Goal: Task Accomplishment & Management: Use online tool/utility

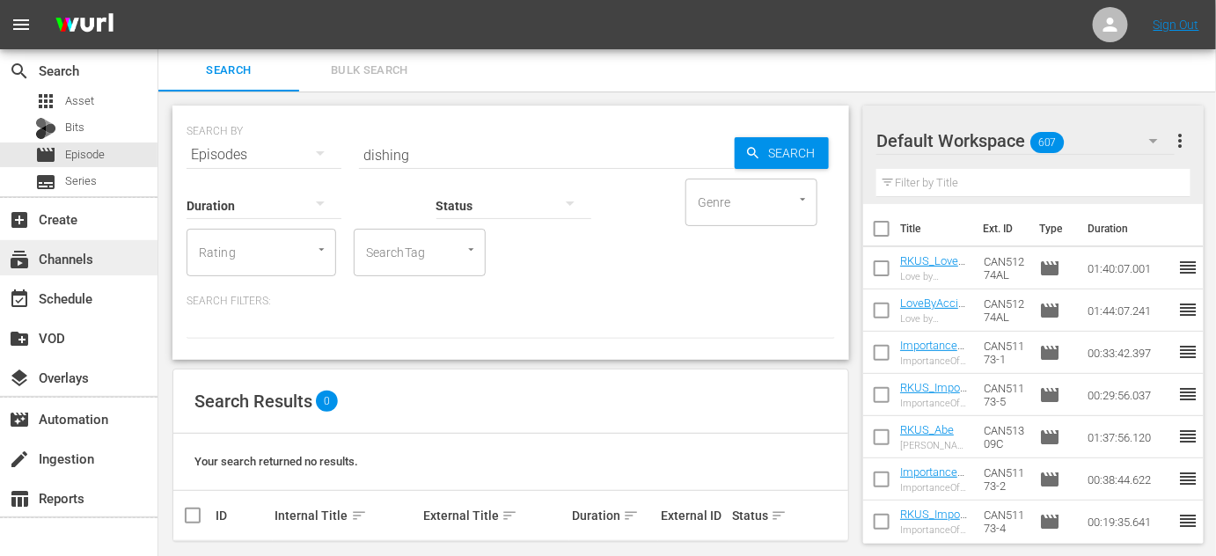
click at [61, 272] on div "subscriptions Channels" at bounding box center [79, 257] width 158 height 35
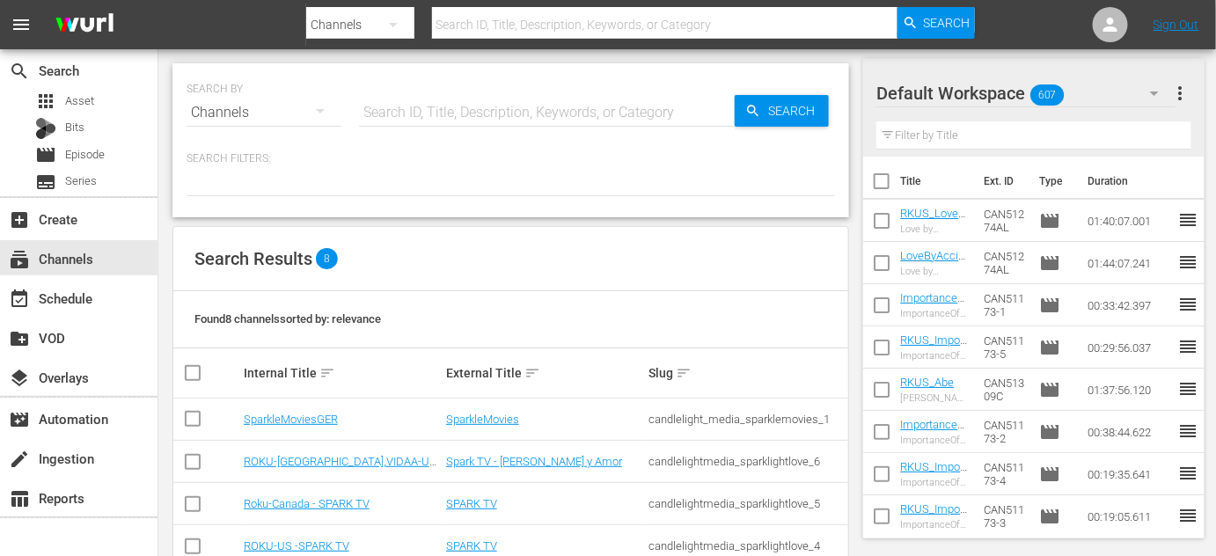
scroll to position [79, 0]
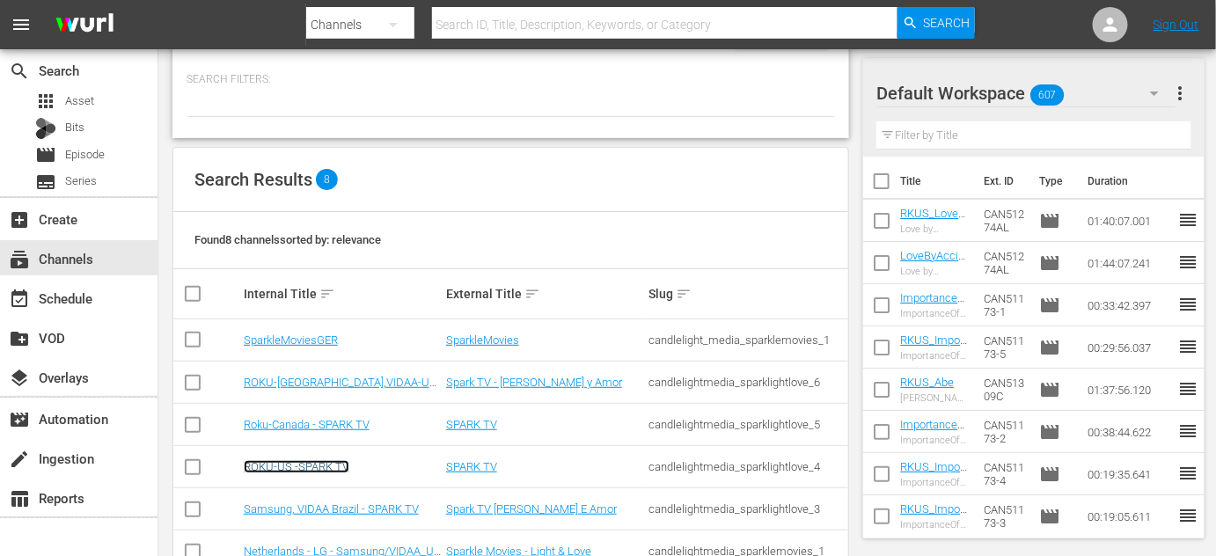
click at [310, 468] on link "ROKU-US -SPARK TV" at bounding box center [297, 466] width 106 height 13
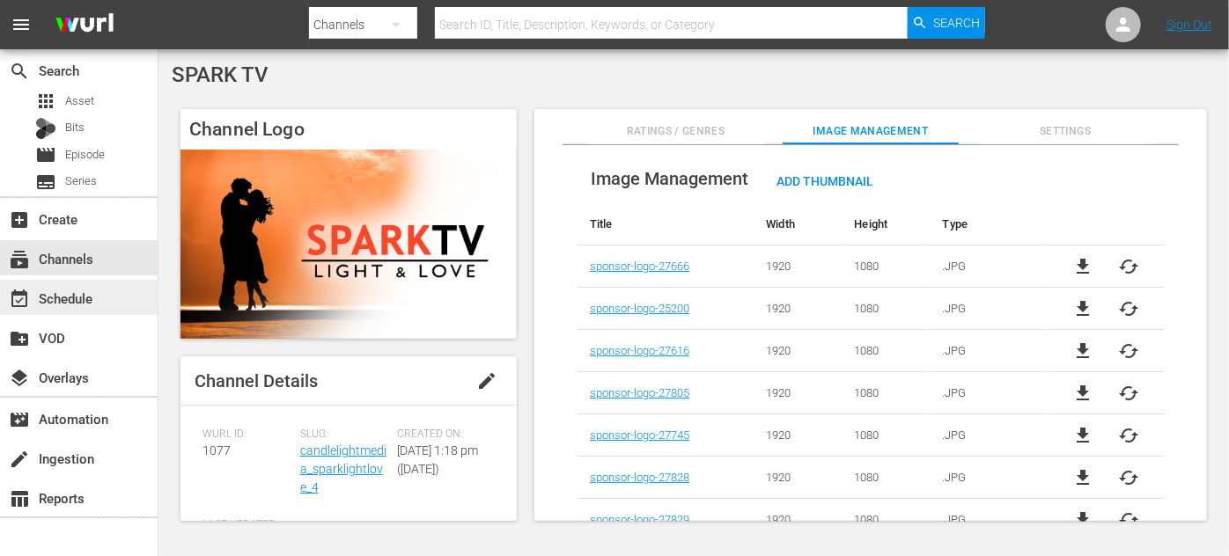
click at [51, 295] on div "event_available Schedule" at bounding box center [49, 296] width 99 height 16
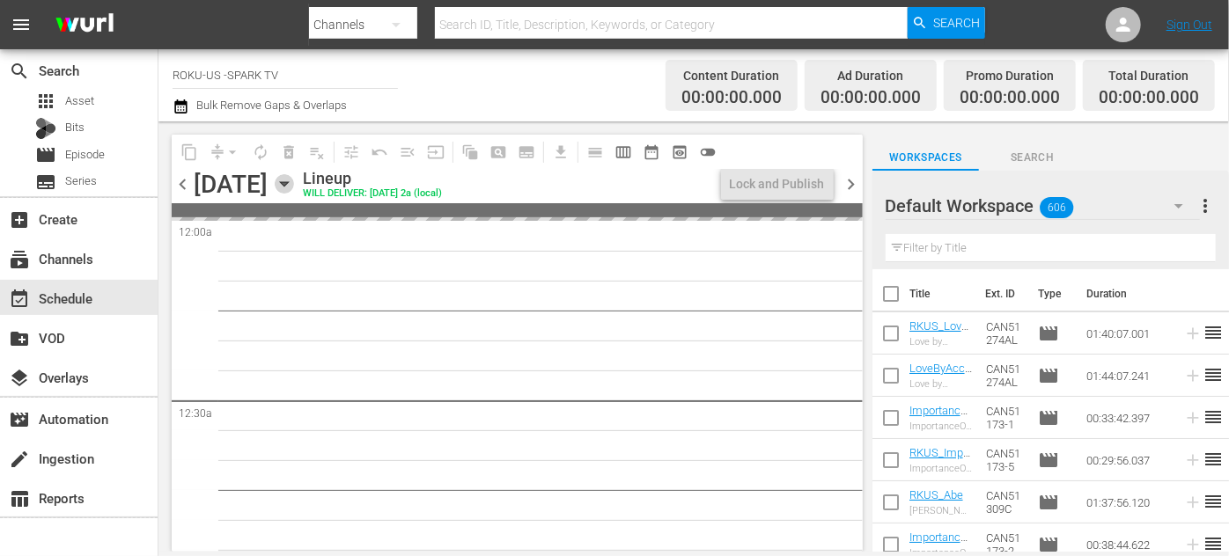
click at [294, 178] on icon "button" at bounding box center [284, 183] width 19 height 19
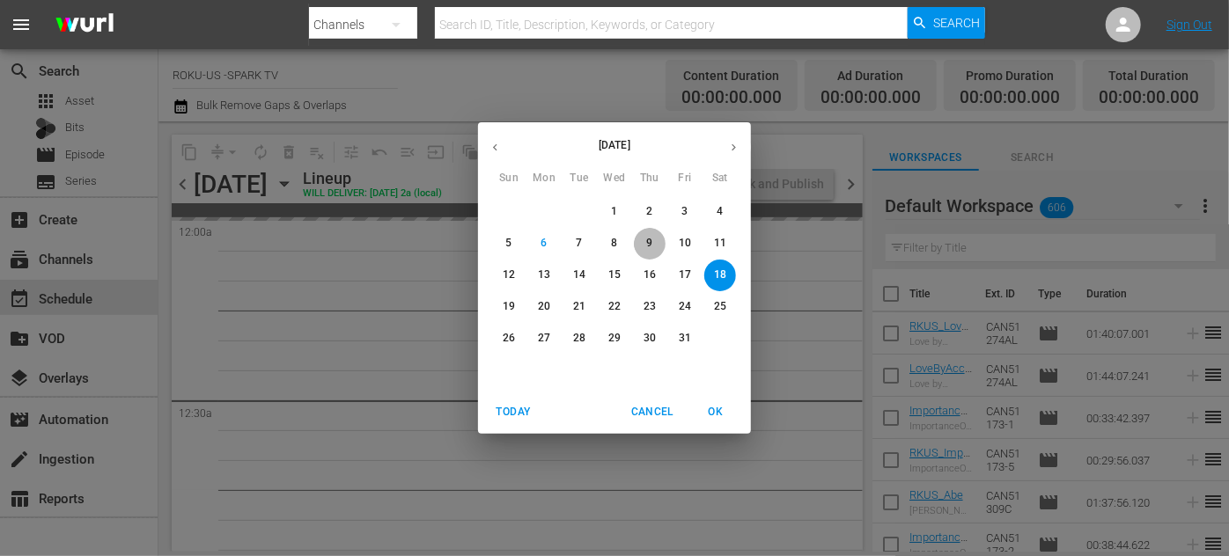
click at [654, 239] on span "9" at bounding box center [650, 243] width 32 height 15
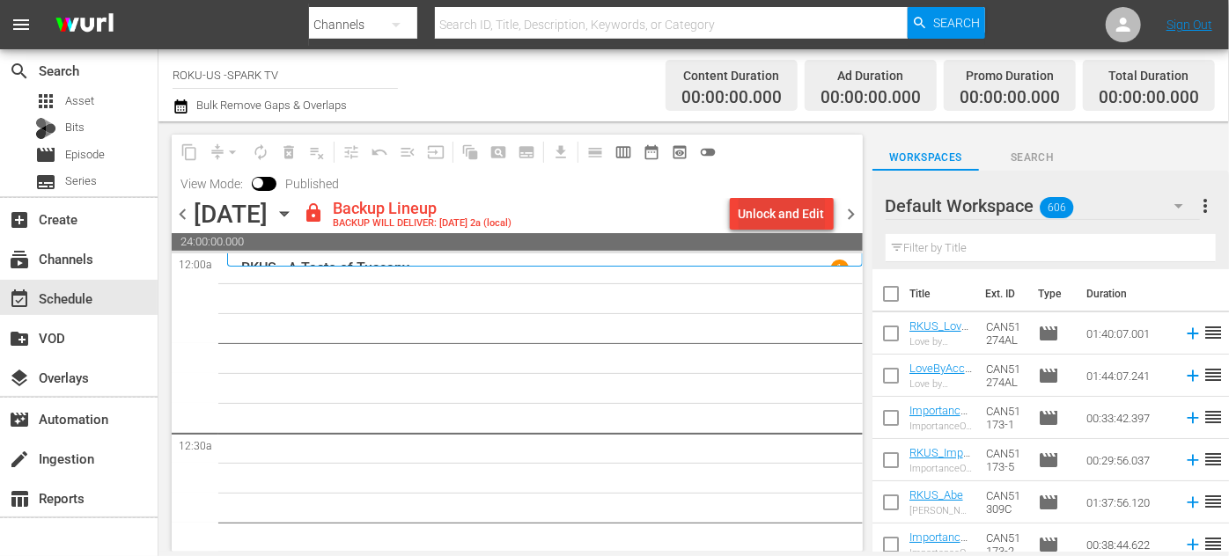
click at [786, 212] on div "Unlock and Edit" at bounding box center [781, 214] width 86 height 32
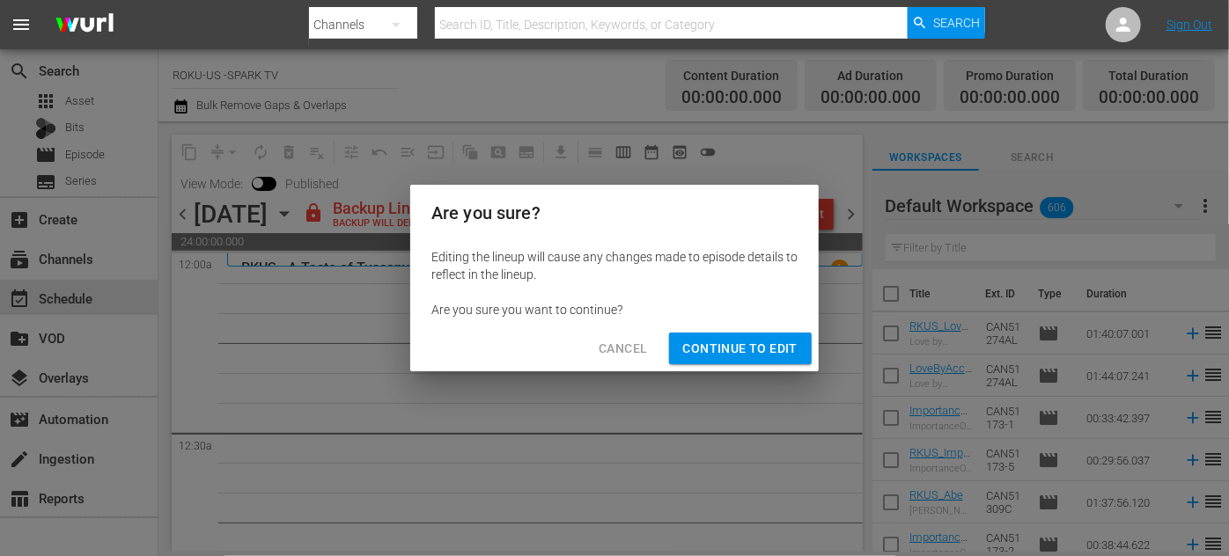
click at [737, 351] on span "Continue to Edit" at bounding box center [740, 349] width 114 height 22
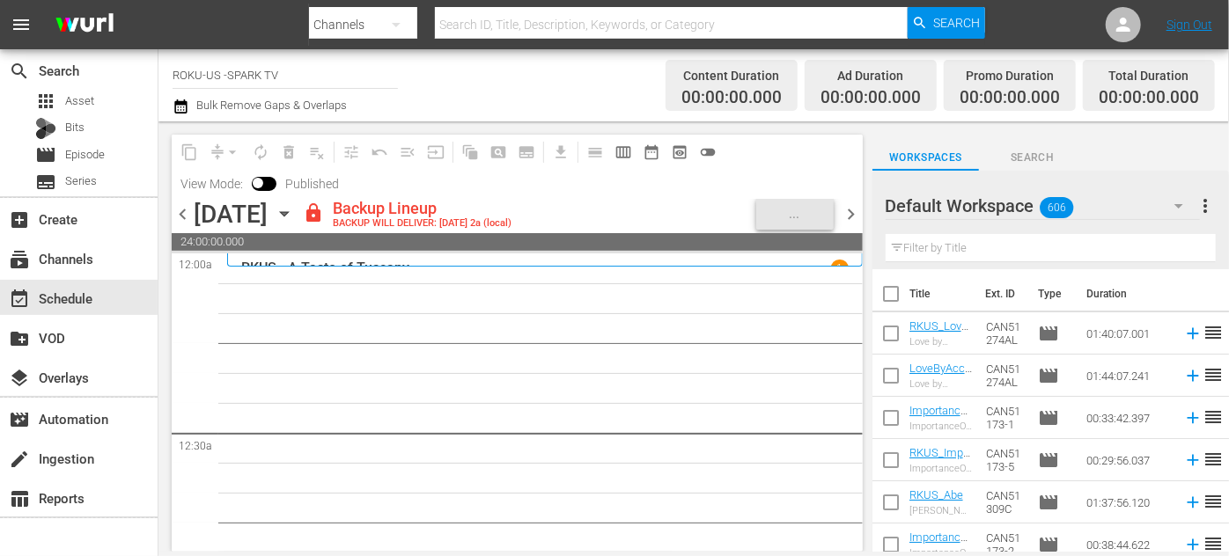
click at [1183, 206] on icon "button" at bounding box center [1178, 205] width 21 height 21
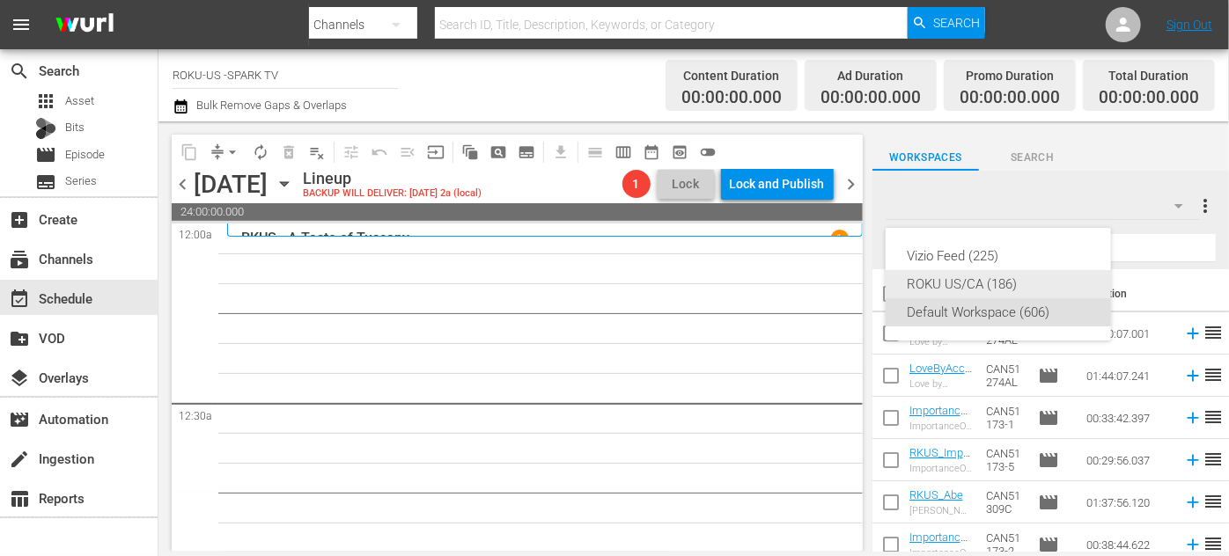
click at [945, 281] on div "ROKU US/CA (186)" at bounding box center [998, 284] width 183 height 28
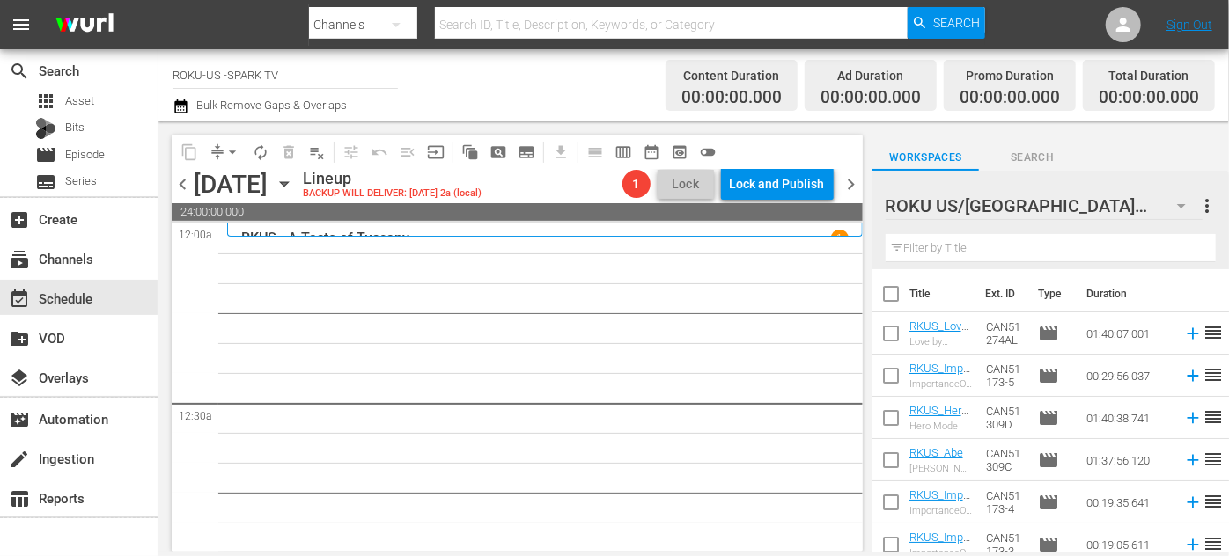
click at [917, 246] on input "text" at bounding box center [1050, 248] width 330 height 28
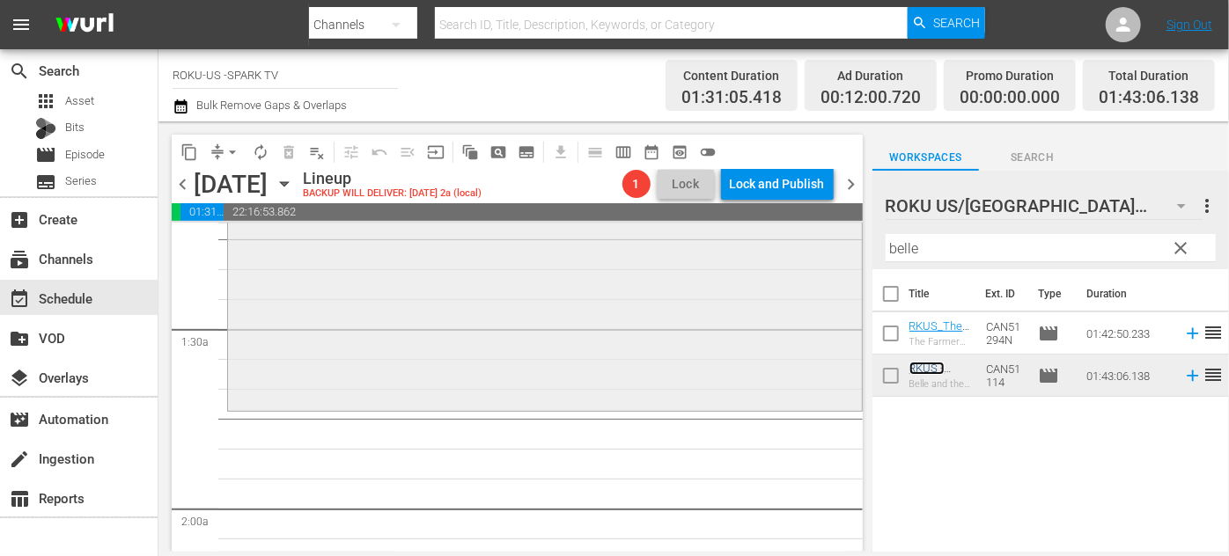
scroll to position [480, 0]
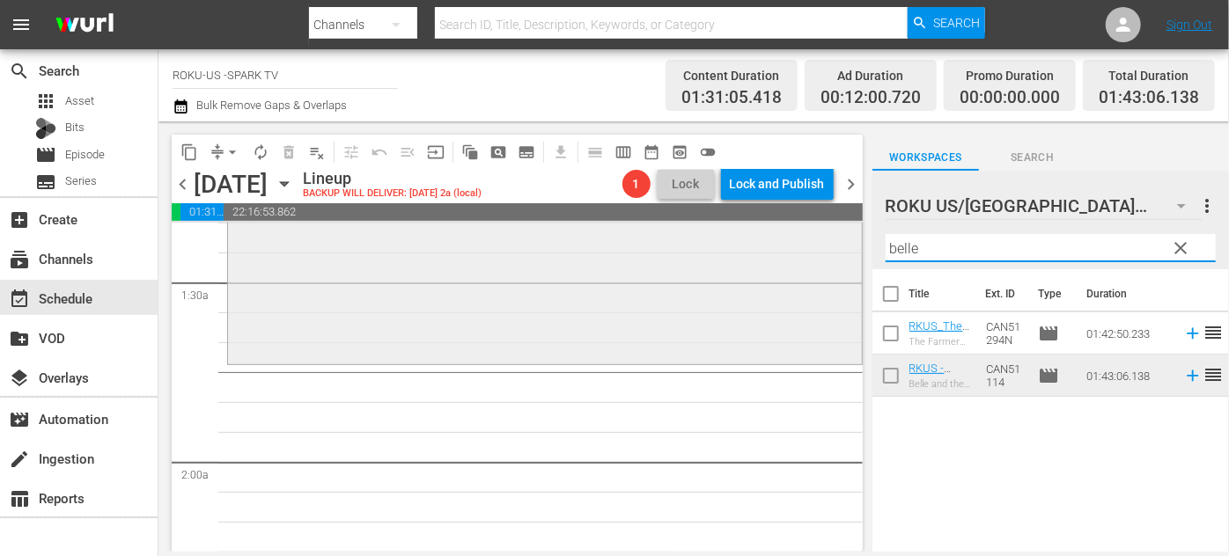
drag, startPoint x: 950, startPoint y: 246, endPoint x: 802, endPoint y: 241, distance: 147.9
click at [802, 243] on div "content_copy compress arrow_drop_down autorenew_outlined delete_forever_outline…" at bounding box center [693, 336] width 1070 height 430
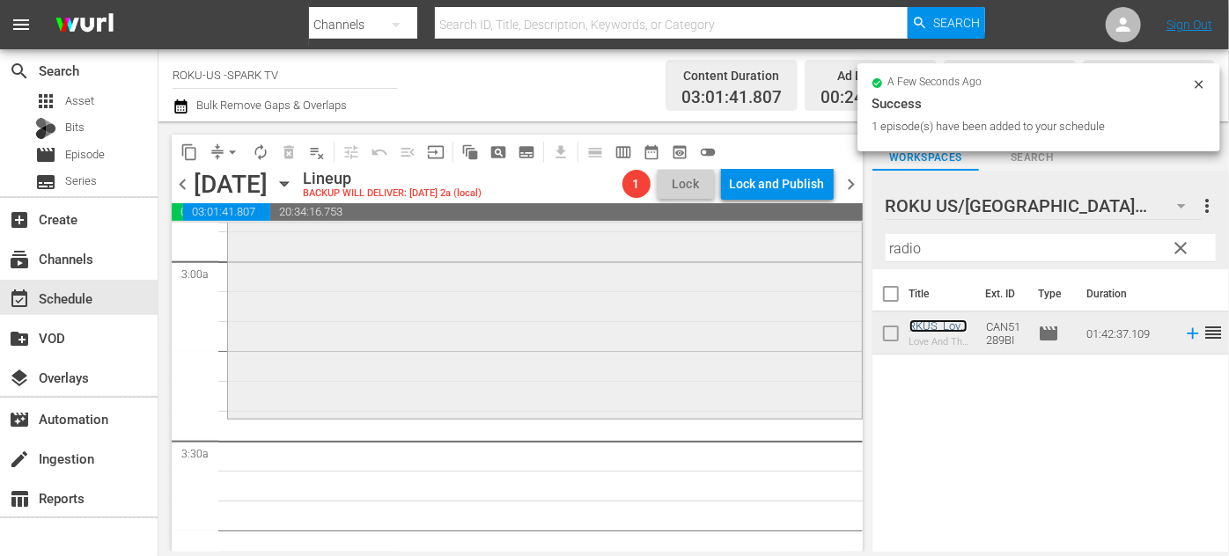
scroll to position [1200, 0]
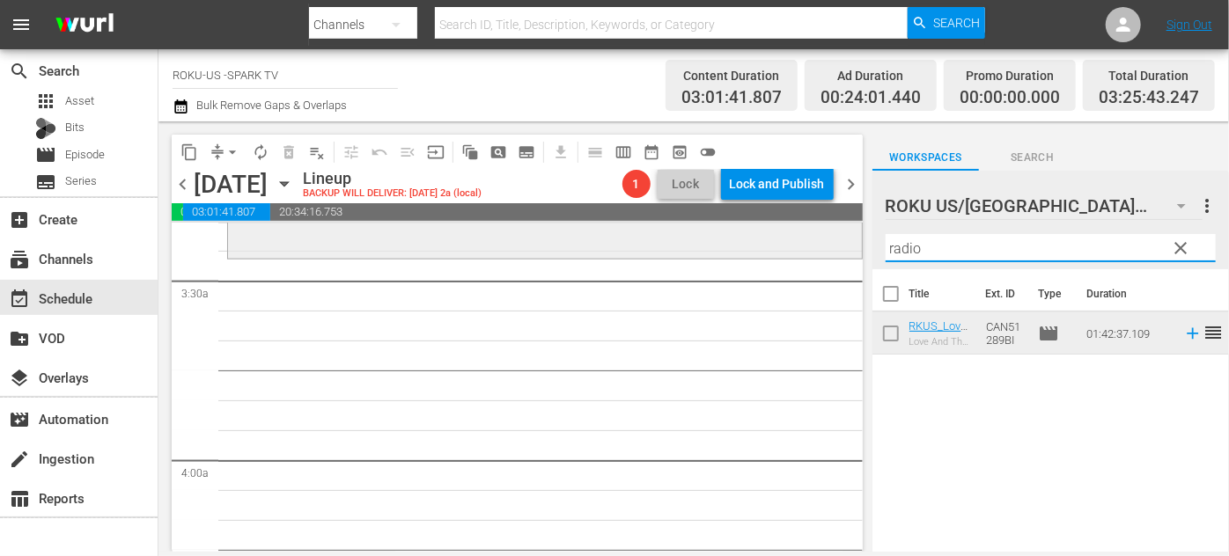
drag, startPoint x: 931, startPoint y: 250, endPoint x: 798, endPoint y: 255, distance: 133.0
click at [795, 256] on div "content_copy compress arrow_drop_down autorenew_outlined delete_forever_outline…" at bounding box center [693, 336] width 1070 height 430
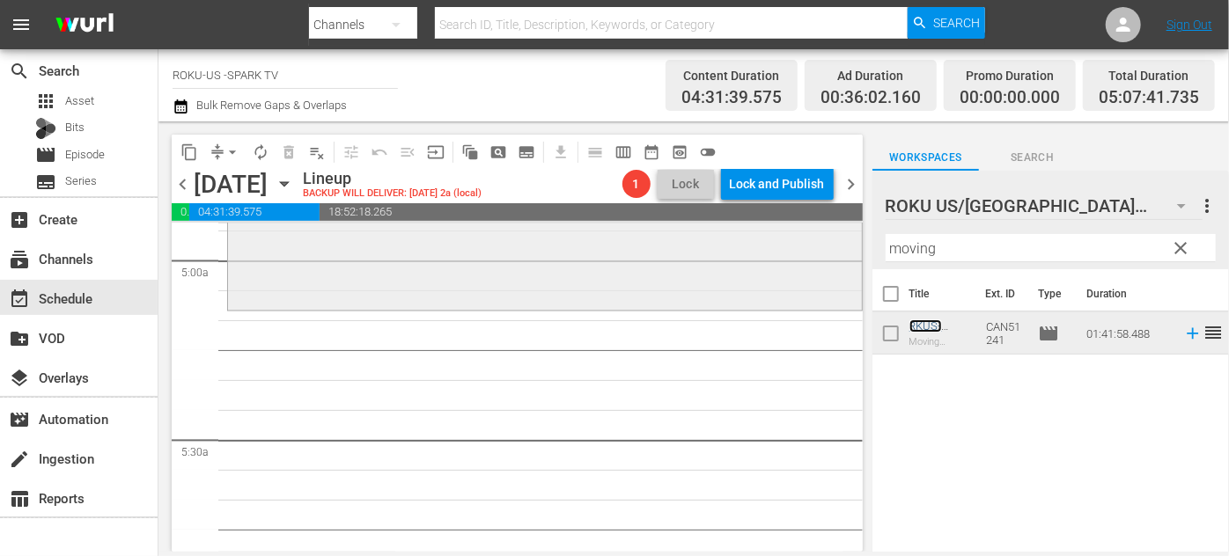
scroll to position [1760, 0]
drag, startPoint x: 956, startPoint y: 247, endPoint x: 820, endPoint y: 252, distance: 135.6
click at [820, 252] on div "content_copy compress arrow_drop_down autorenew_outlined delete_forever_outline…" at bounding box center [693, 336] width 1070 height 430
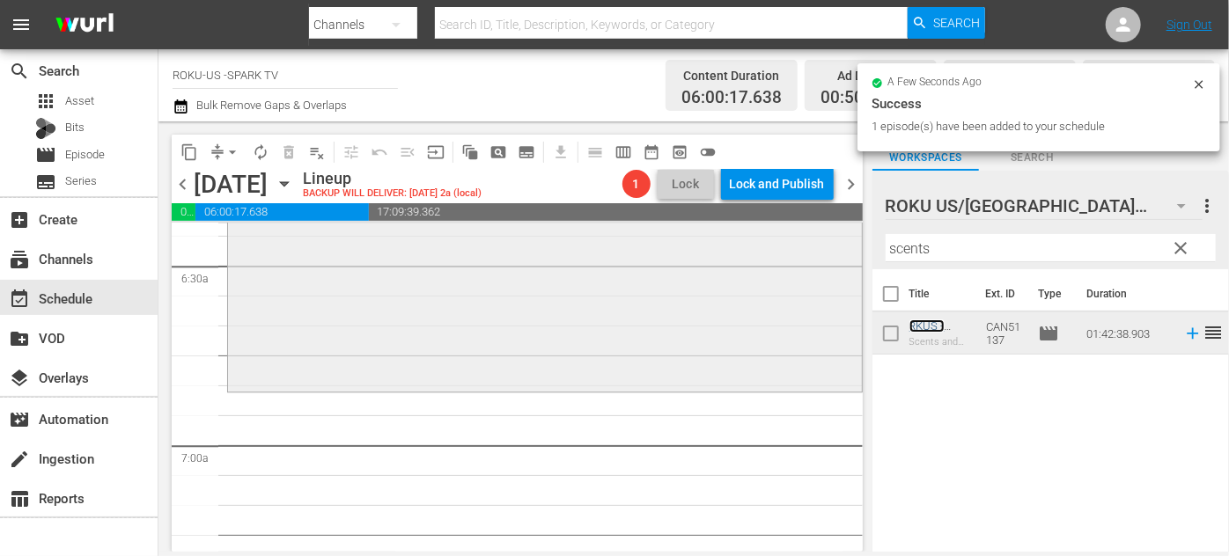
scroll to position [2320, 0]
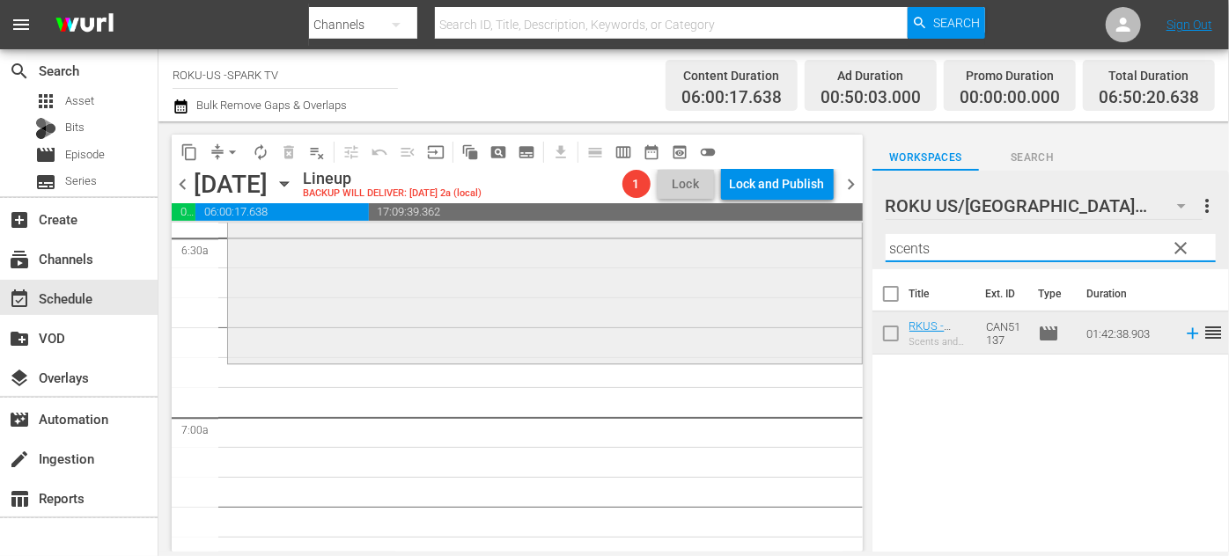
drag, startPoint x: 964, startPoint y: 253, endPoint x: 786, endPoint y: 241, distance: 178.2
click at [782, 248] on div "content_copy compress arrow_drop_down autorenew_outlined delete_forever_outline…" at bounding box center [693, 336] width 1070 height 430
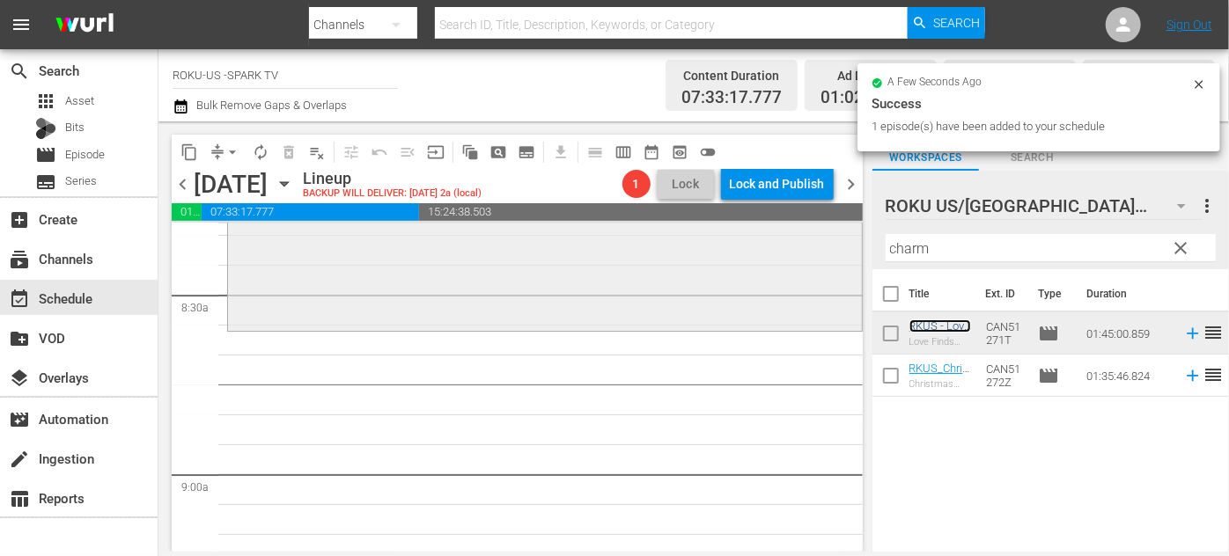
scroll to position [3040, 0]
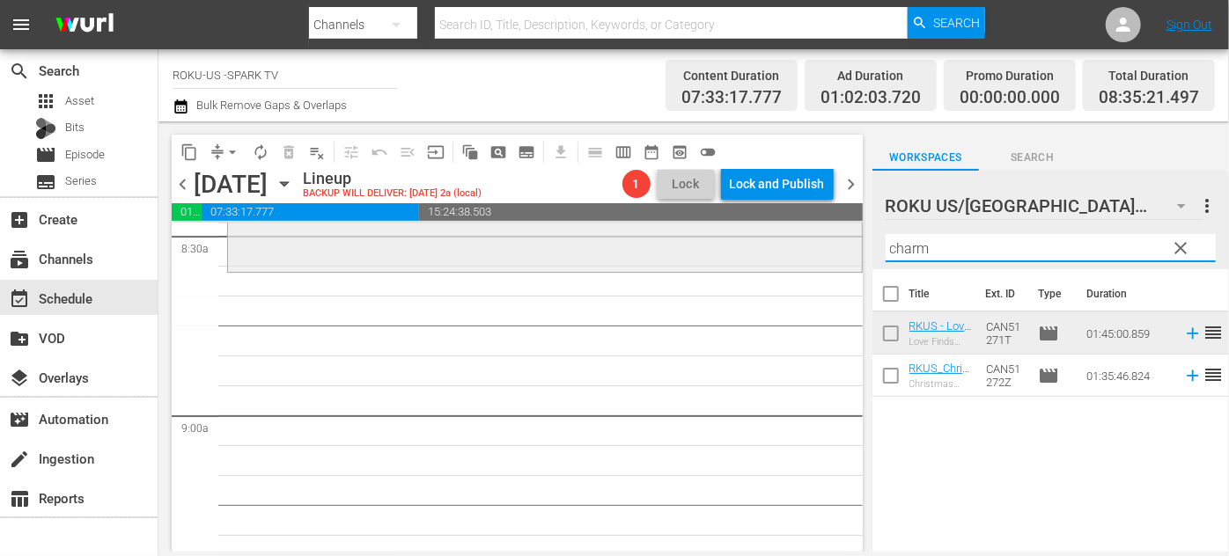
drag, startPoint x: 859, startPoint y: 247, endPoint x: 807, endPoint y: 246, distance: 52.0
click at [807, 246] on div "content_copy compress arrow_drop_down autorenew_outlined delete_forever_outline…" at bounding box center [693, 336] width 1070 height 430
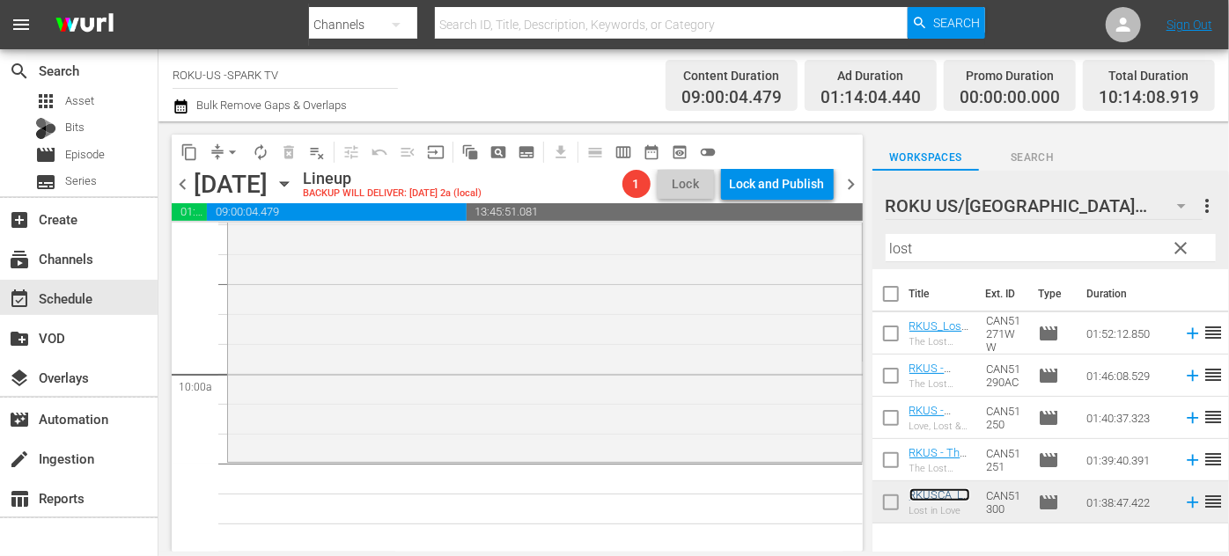
scroll to position [3521, 0]
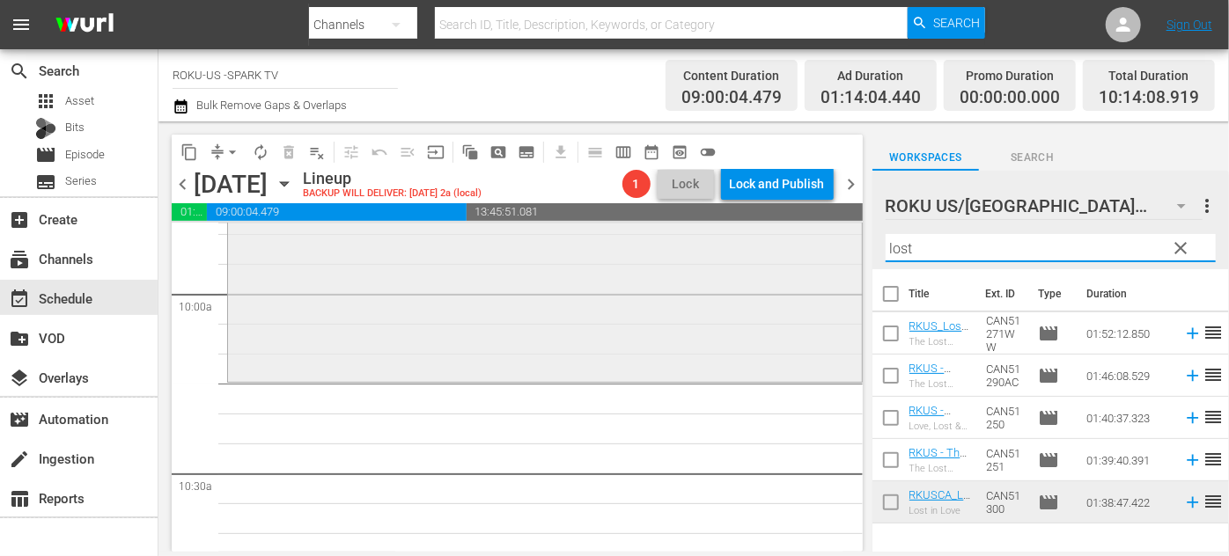
drag, startPoint x: 922, startPoint y: 246, endPoint x: 790, endPoint y: 250, distance: 131.2
click at [790, 250] on div "content_copy compress arrow_drop_down autorenew_outlined delete_forever_outline…" at bounding box center [693, 336] width 1070 height 430
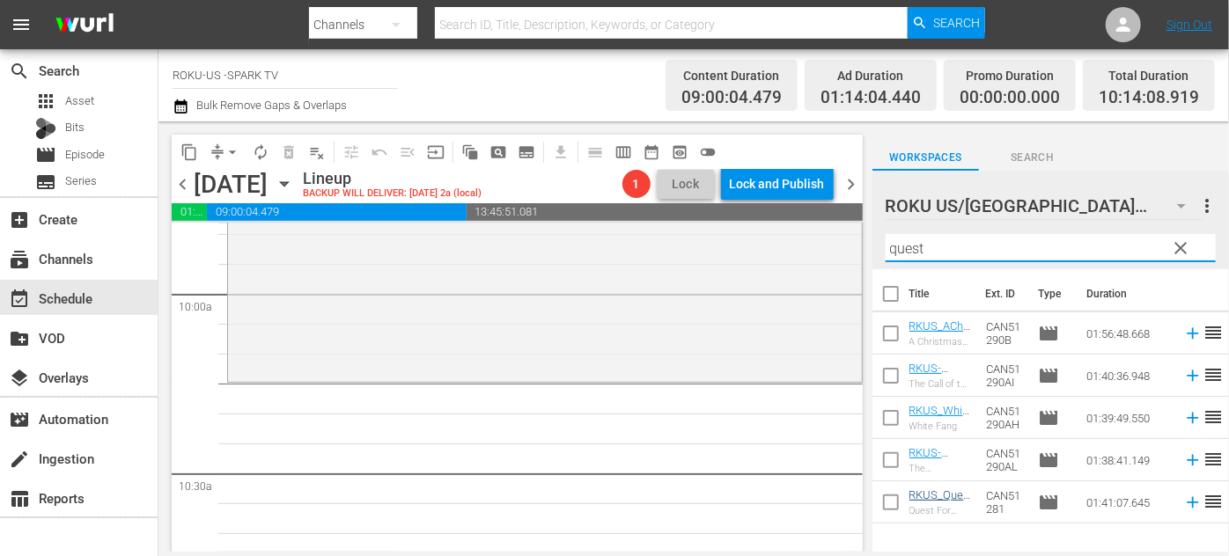
type input "quest"
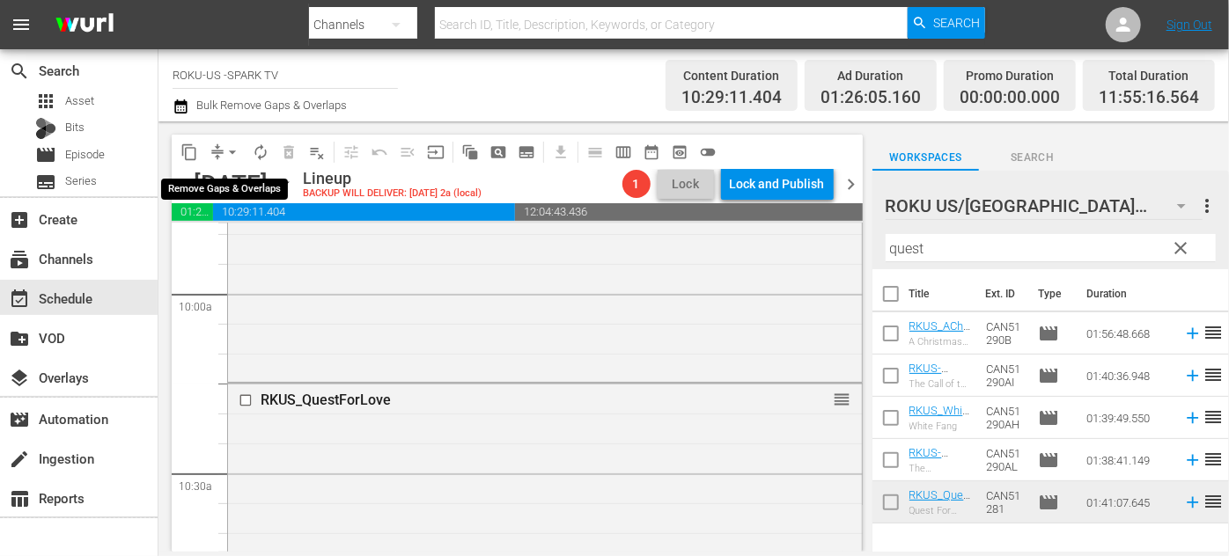
click at [235, 154] on span "arrow_drop_down" at bounding box center [233, 152] width 18 height 18
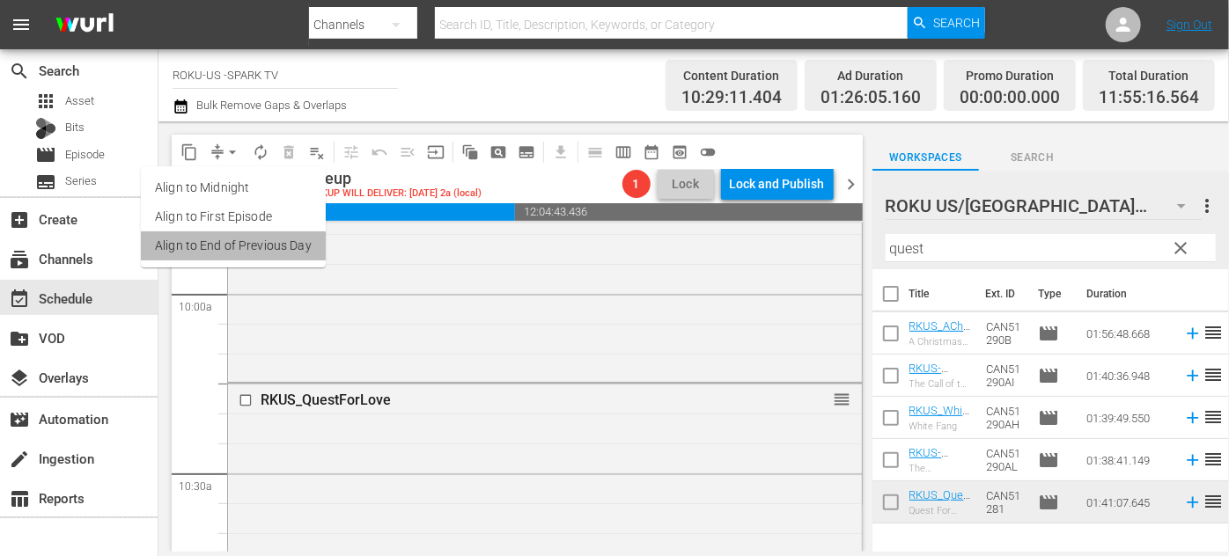
click at [237, 249] on li "Align to End of Previous Day" at bounding box center [233, 245] width 185 height 29
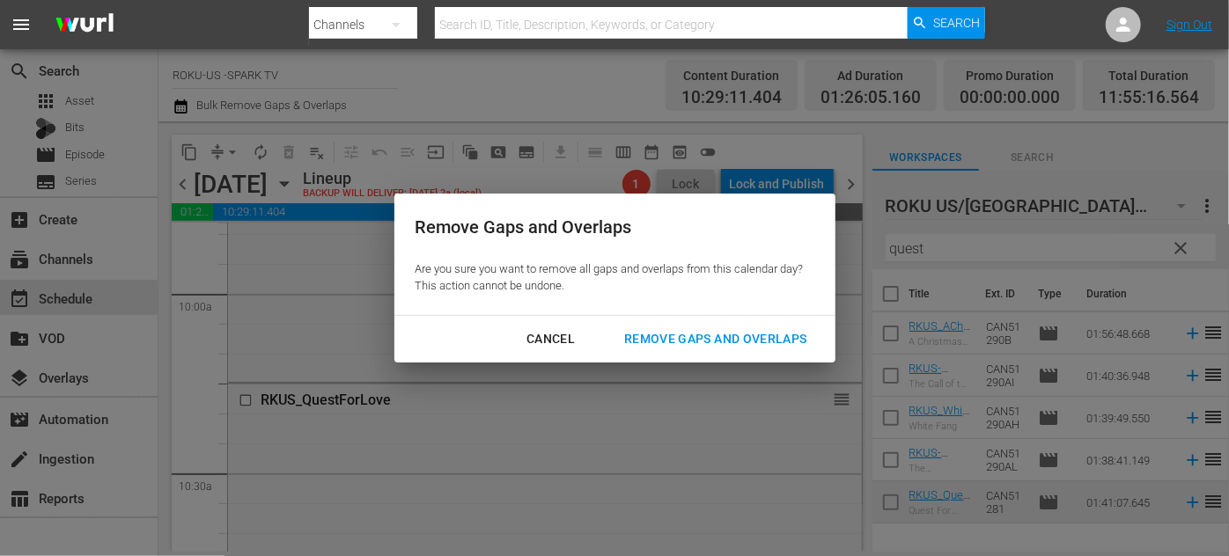
click at [661, 341] on div "Remove Gaps and Overlaps" at bounding box center [715, 339] width 210 height 22
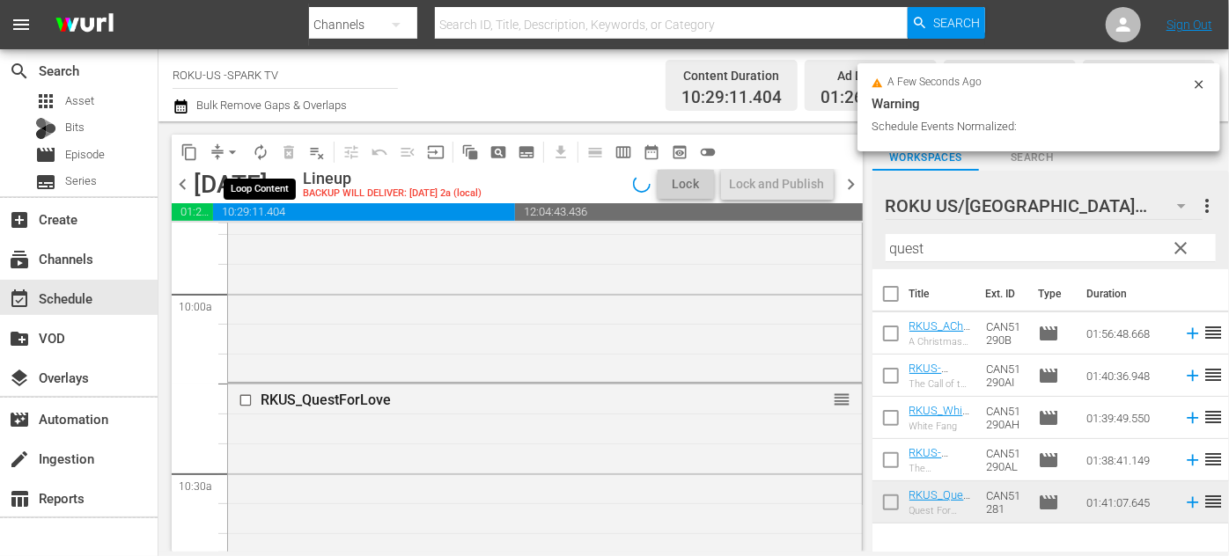
click at [262, 155] on span "autorenew_outlined" at bounding box center [261, 152] width 18 height 18
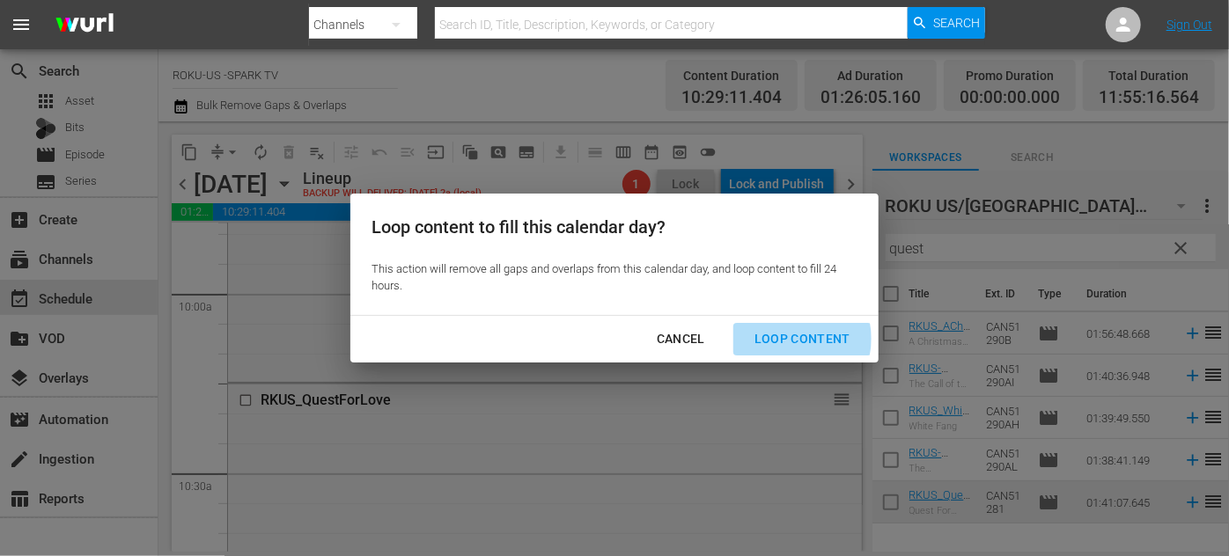
click at [792, 339] on div "Loop Content" at bounding box center [802, 339] width 124 height 22
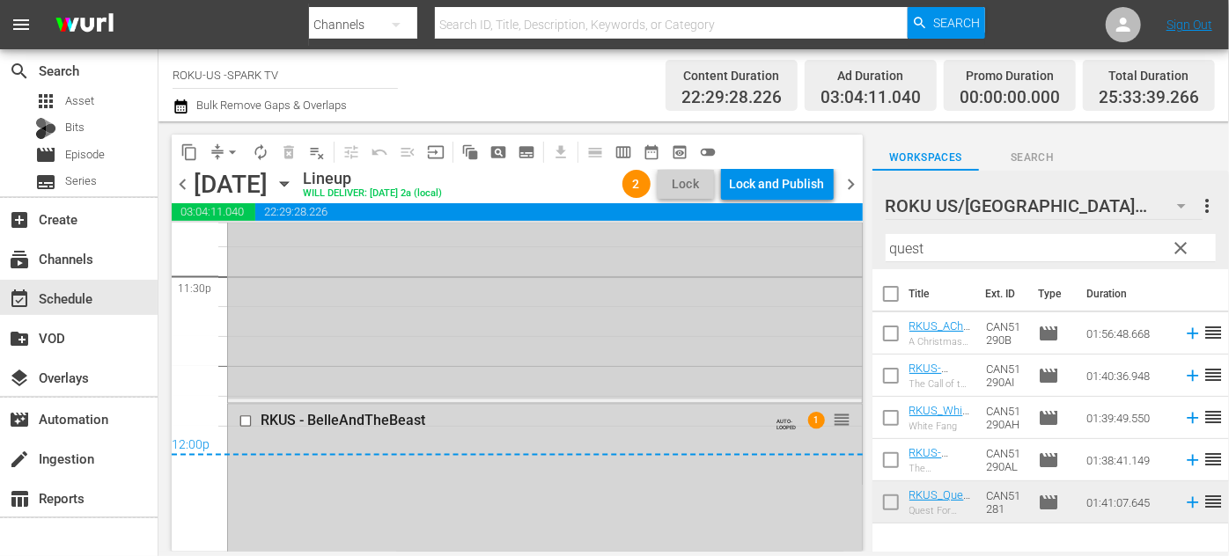
scroll to position [8401, 0]
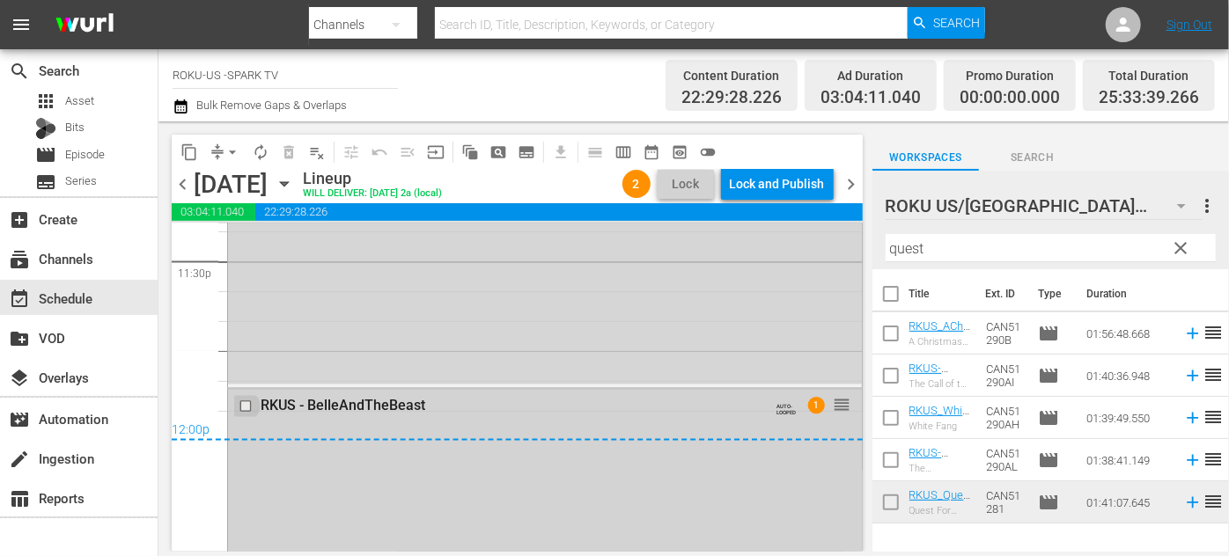
click at [245, 407] on input "checkbox" at bounding box center [248, 406] width 18 height 15
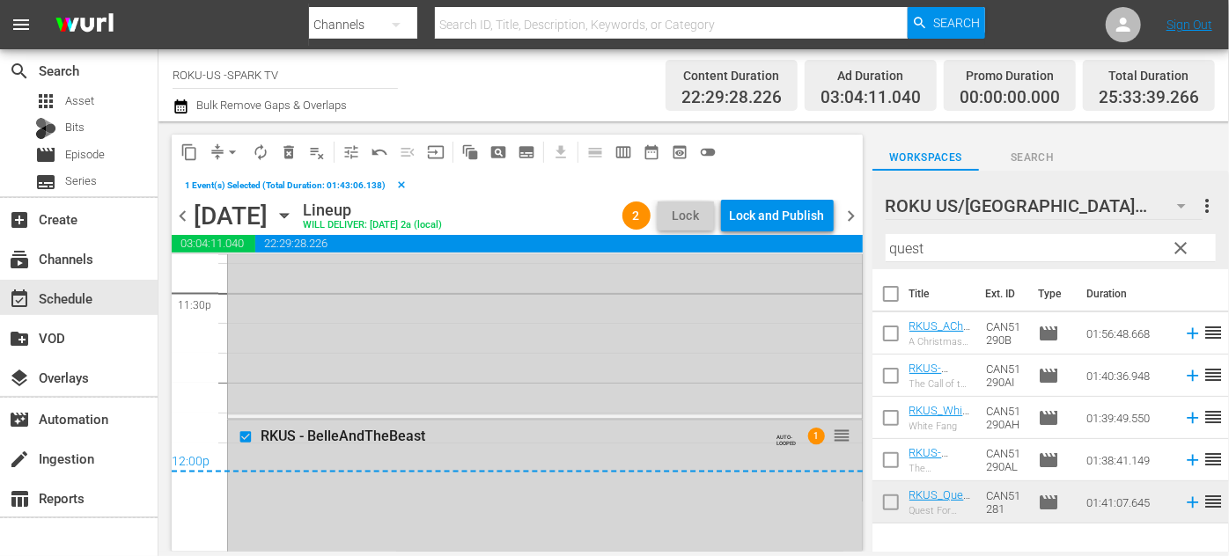
click at [289, 154] on span "delete_forever_outlined" at bounding box center [289, 152] width 18 height 18
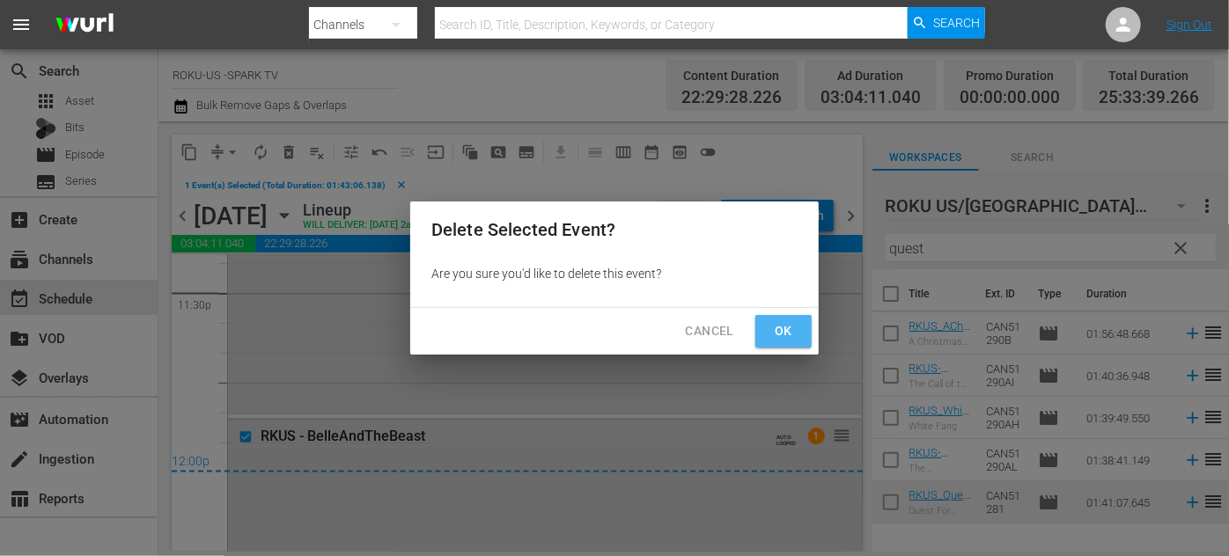
click at [770, 333] on button "Ok" at bounding box center [783, 331] width 56 height 33
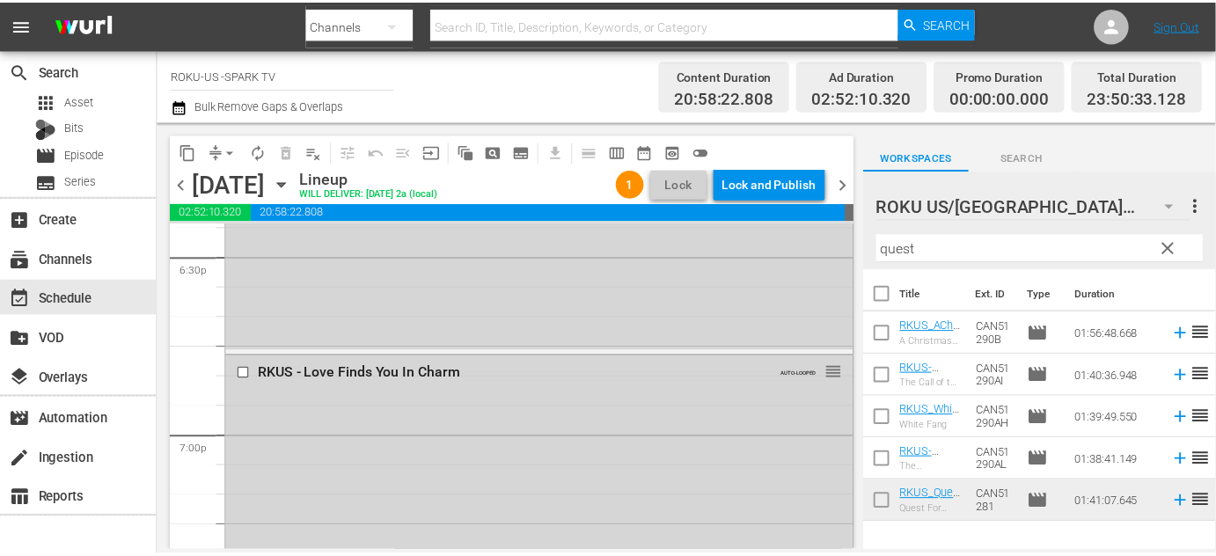
scroll to position [6690, 0]
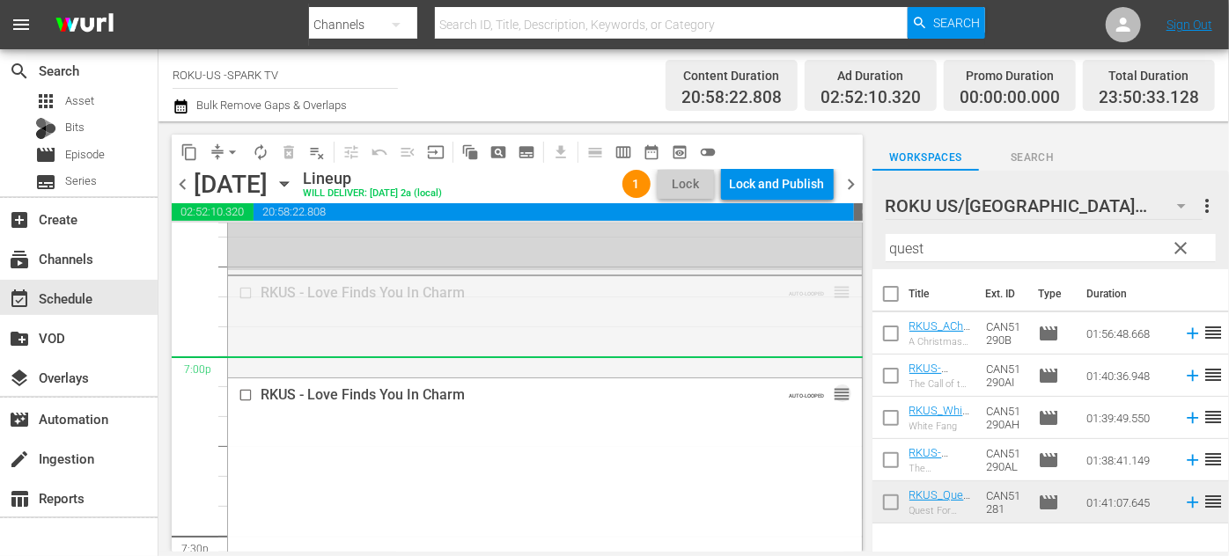
drag, startPoint x: 831, startPoint y: 295, endPoint x: 813, endPoint y: 370, distance: 76.9
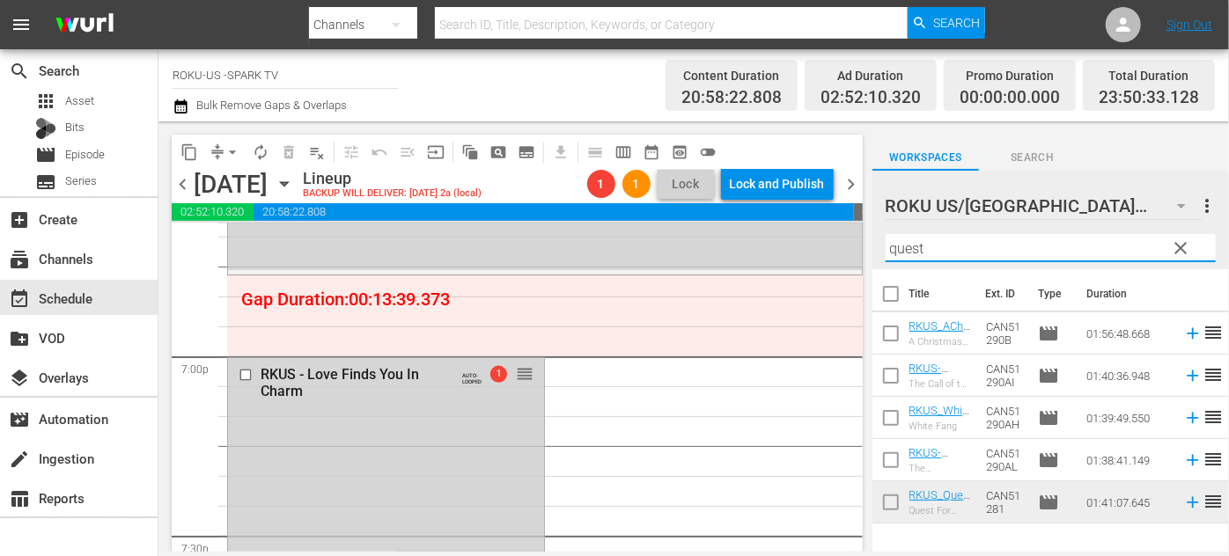
drag, startPoint x: 996, startPoint y: 252, endPoint x: 885, endPoint y: 248, distance: 111.8
click at [885, 248] on div "ROKU US/CA 186 ROKU US/[GEOGRAPHIC_DATA] more_vert clear Filter by Title quest" at bounding box center [1050, 220] width 356 height 99
click at [88, 158] on span "Episode" at bounding box center [85, 155] width 40 height 18
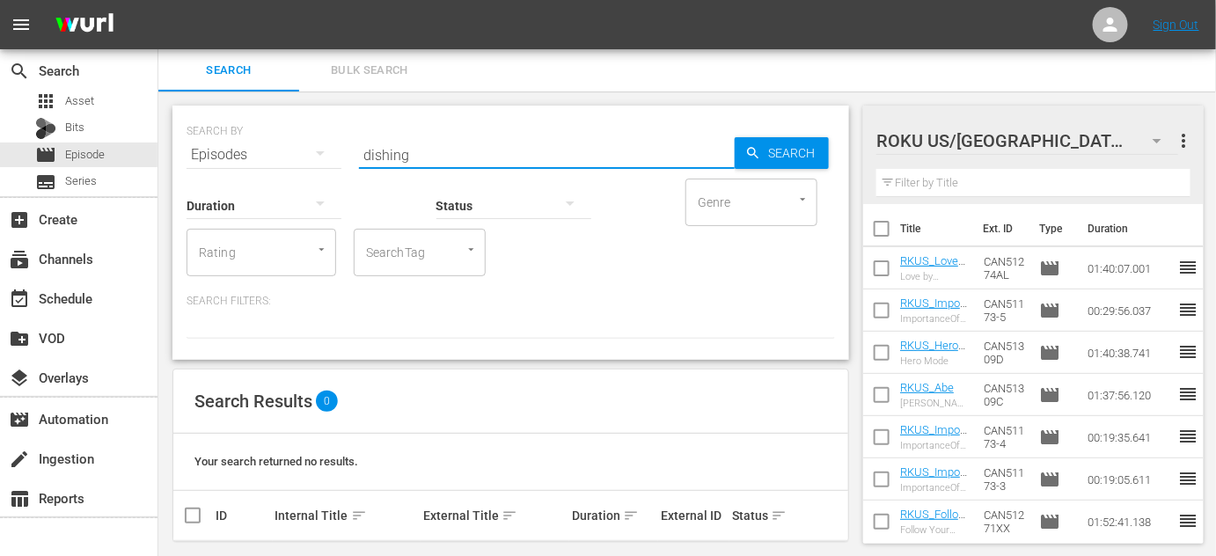
drag, startPoint x: 458, startPoint y: 154, endPoint x: 293, endPoint y: 151, distance: 164.6
click at [290, 152] on div "SEARCH BY Search By Episodes Search ID, Title, Description, Keywords, or Catego…" at bounding box center [511, 144] width 649 height 63
type input "eps"
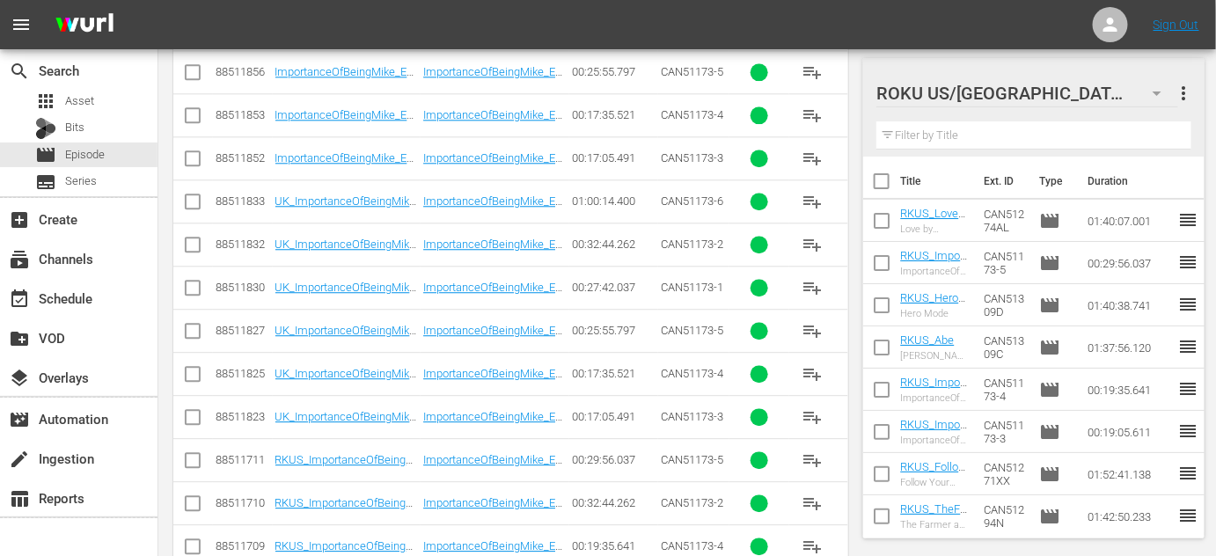
scroll to position [1636, 0]
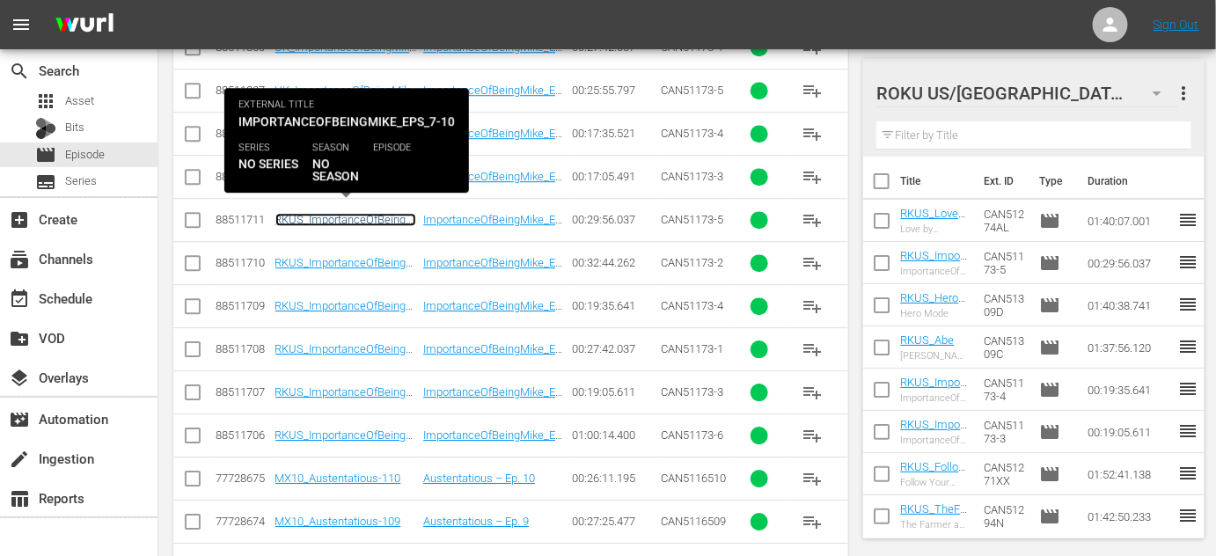
click at [327, 213] on link "RKUS_ImportanceOfBeingMike_Eps_7-10" at bounding box center [345, 226] width 141 height 26
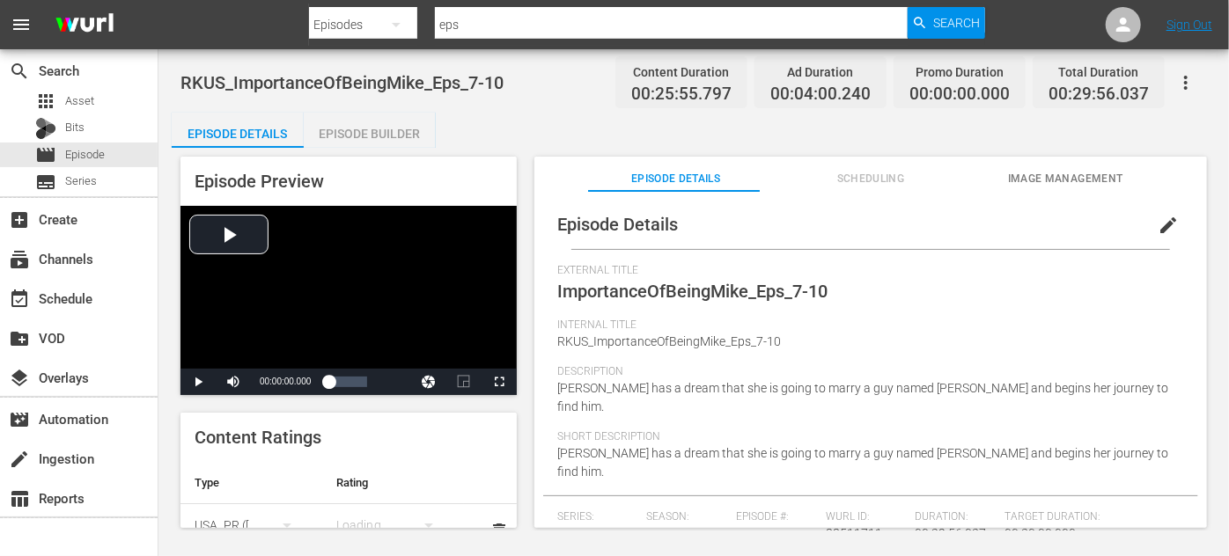
click at [397, 130] on div "Episode Builder" at bounding box center [370, 134] width 132 height 42
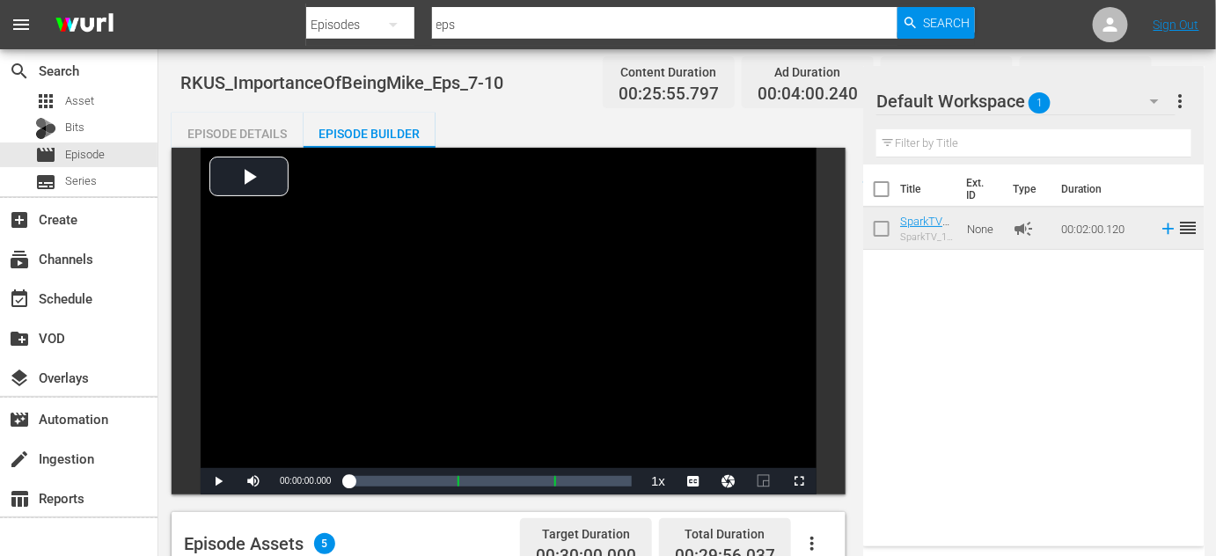
scroll to position [400, 0]
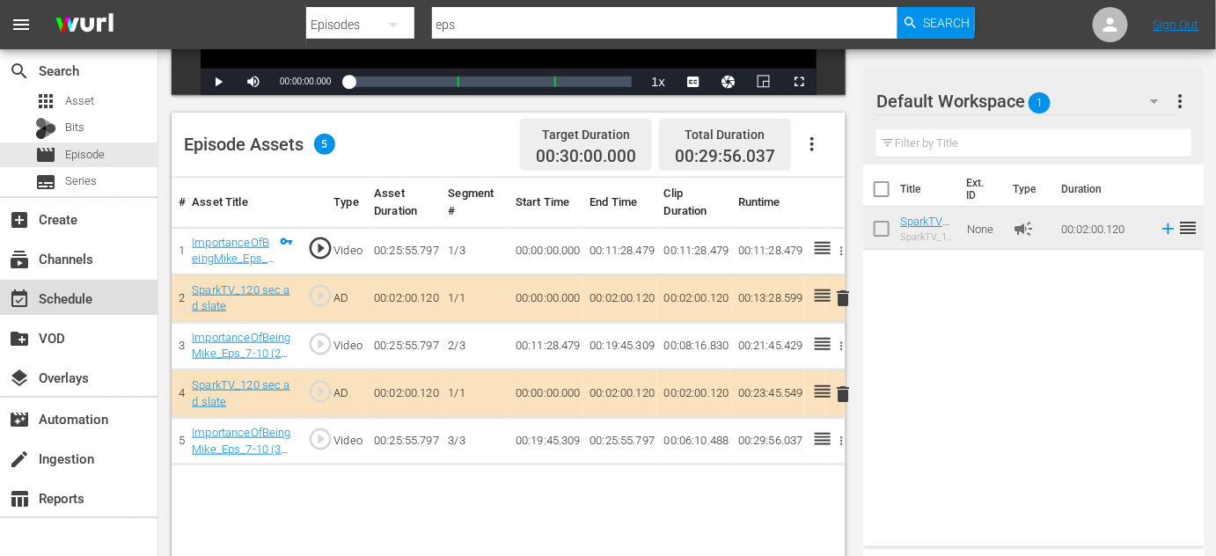
click at [61, 291] on div "event_available Schedule" at bounding box center [49, 296] width 99 height 16
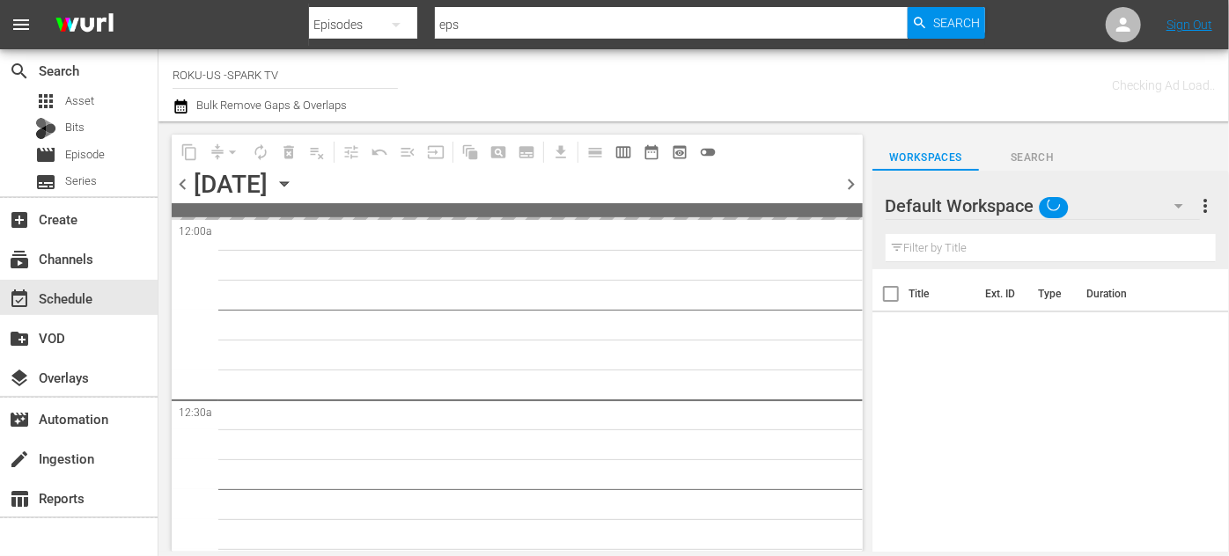
click at [1176, 204] on icon "button" at bounding box center [1178, 205] width 21 height 21
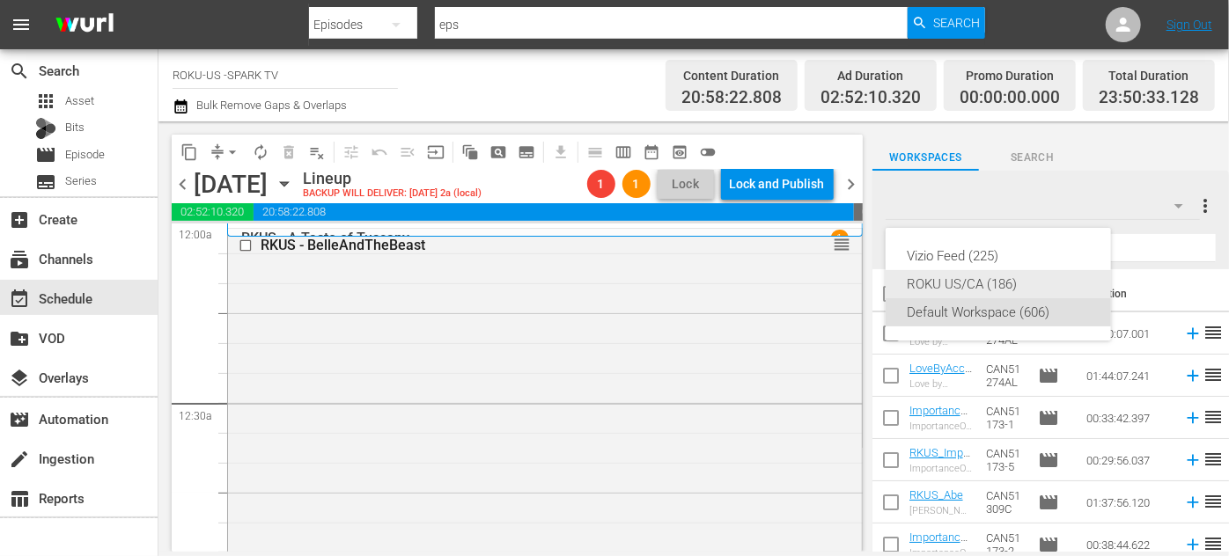
click at [935, 285] on div "ROKU US/CA (186)" at bounding box center [998, 284] width 183 height 28
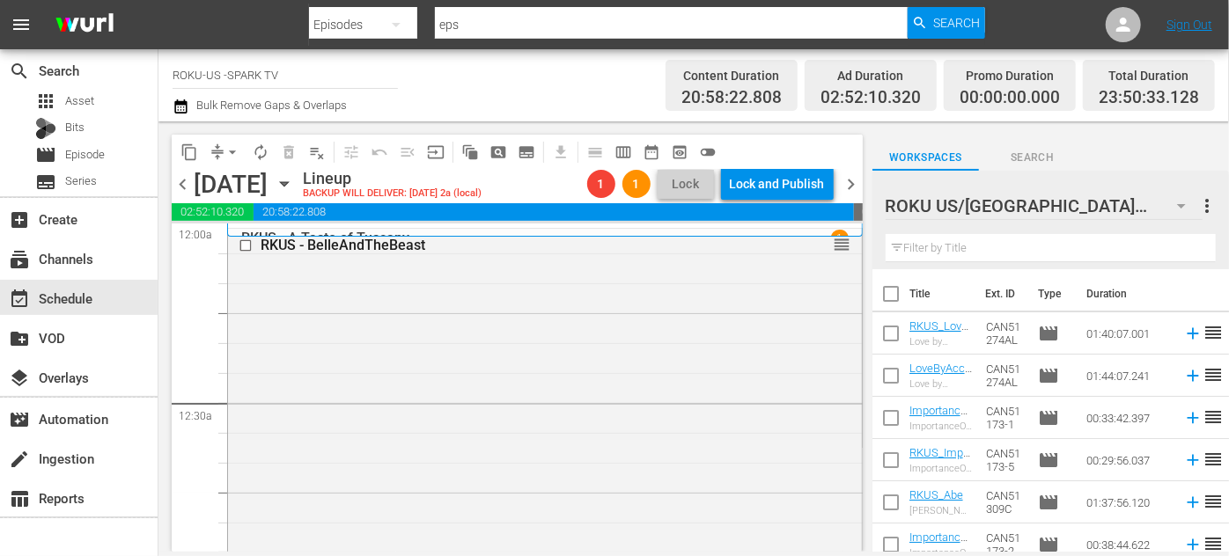
click at [1002, 253] on input "text" at bounding box center [1050, 248] width 330 height 28
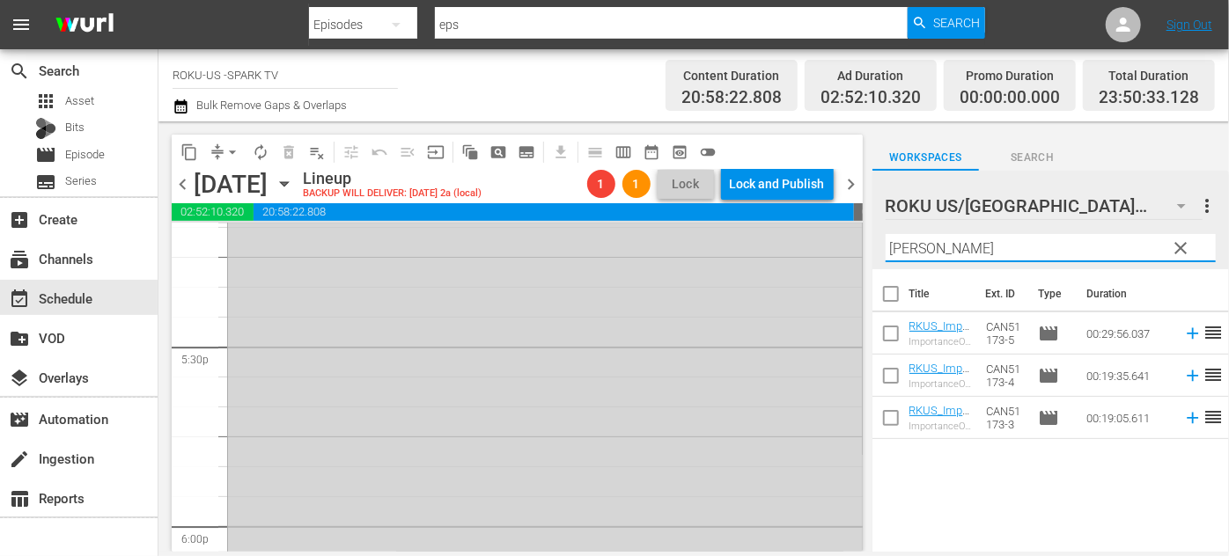
scroll to position [6561, 0]
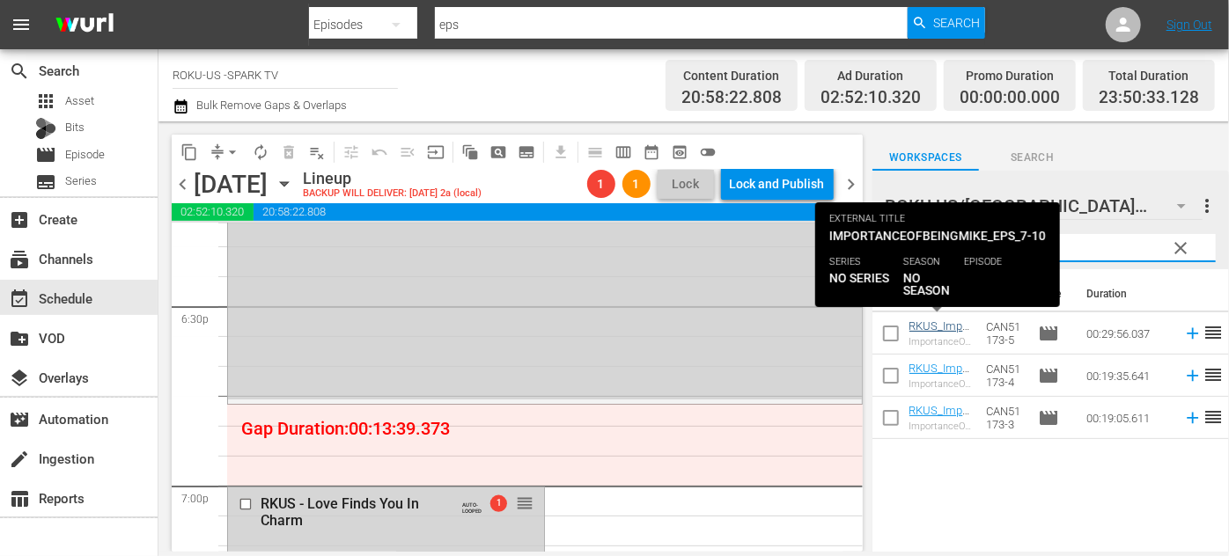
type input "[PERSON_NAME]"
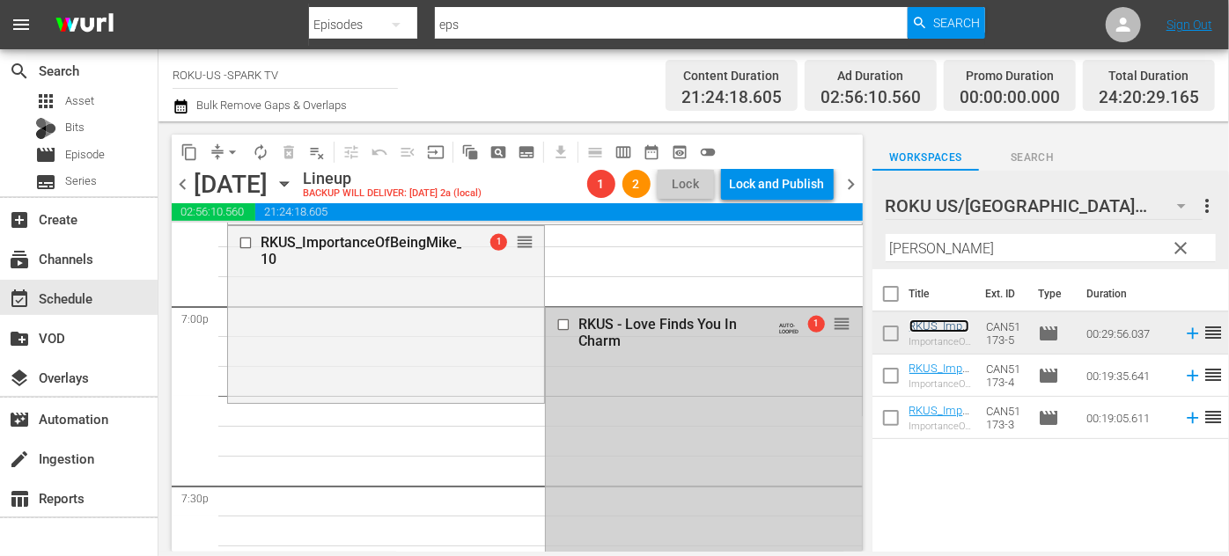
scroll to position [6801, 0]
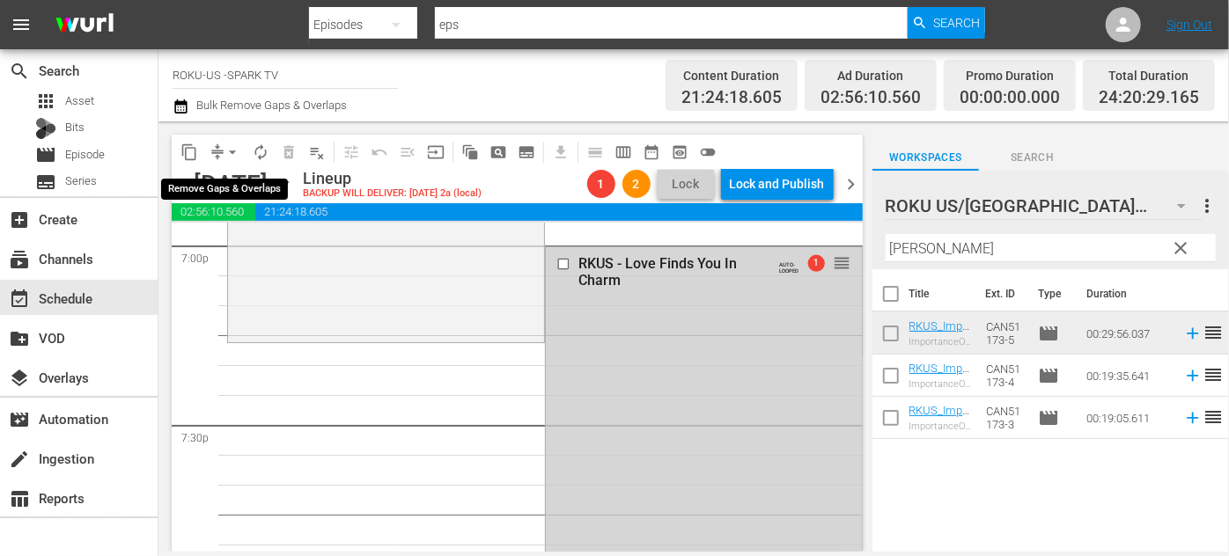
click at [232, 151] on span "arrow_drop_down" at bounding box center [233, 152] width 18 height 18
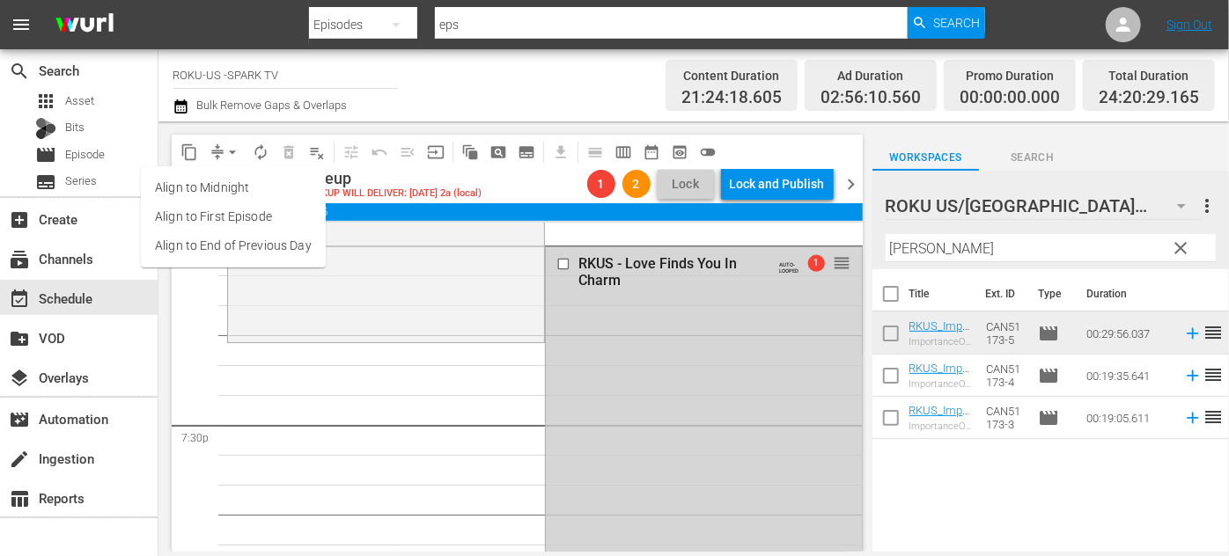
click at [255, 246] on li "Align to End of Previous Day" at bounding box center [233, 245] width 185 height 29
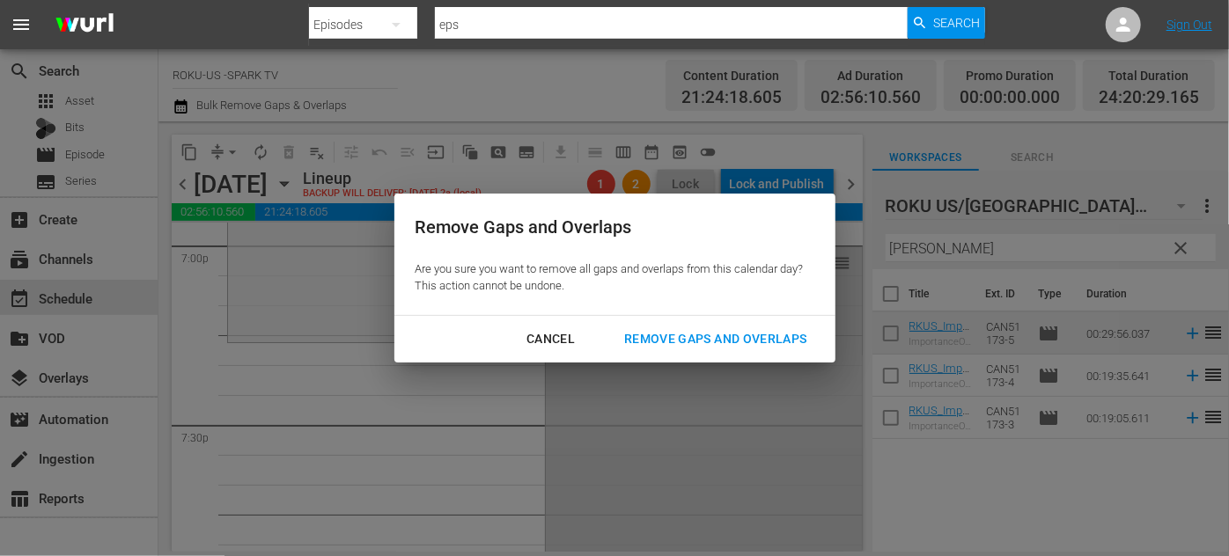
click at [769, 337] on div "Remove Gaps and Overlaps" at bounding box center [715, 339] width 210 height 22
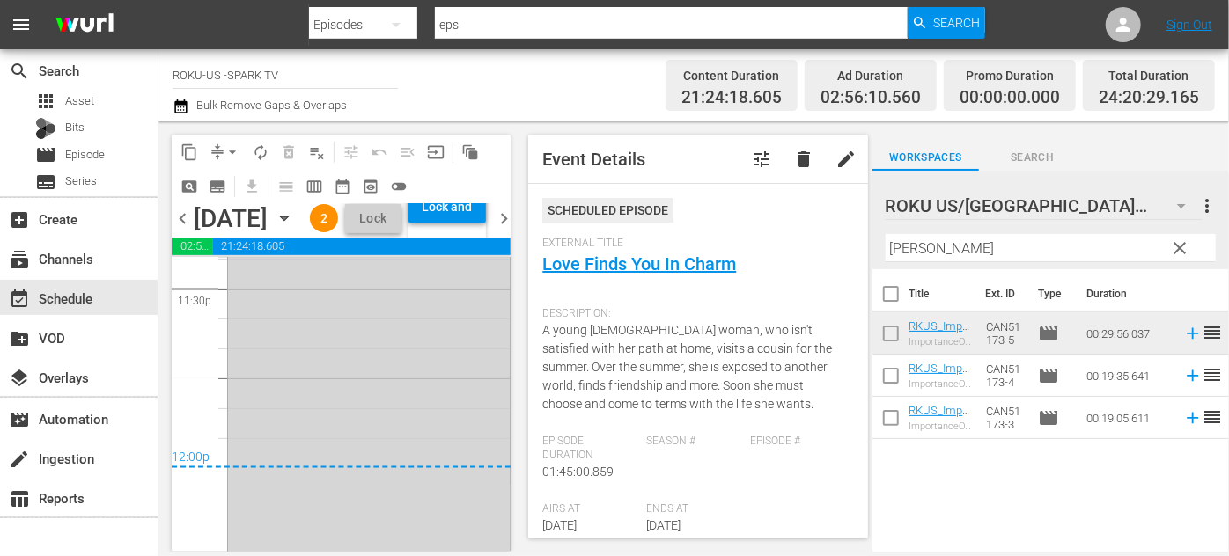
scroll to position [8510, 0]
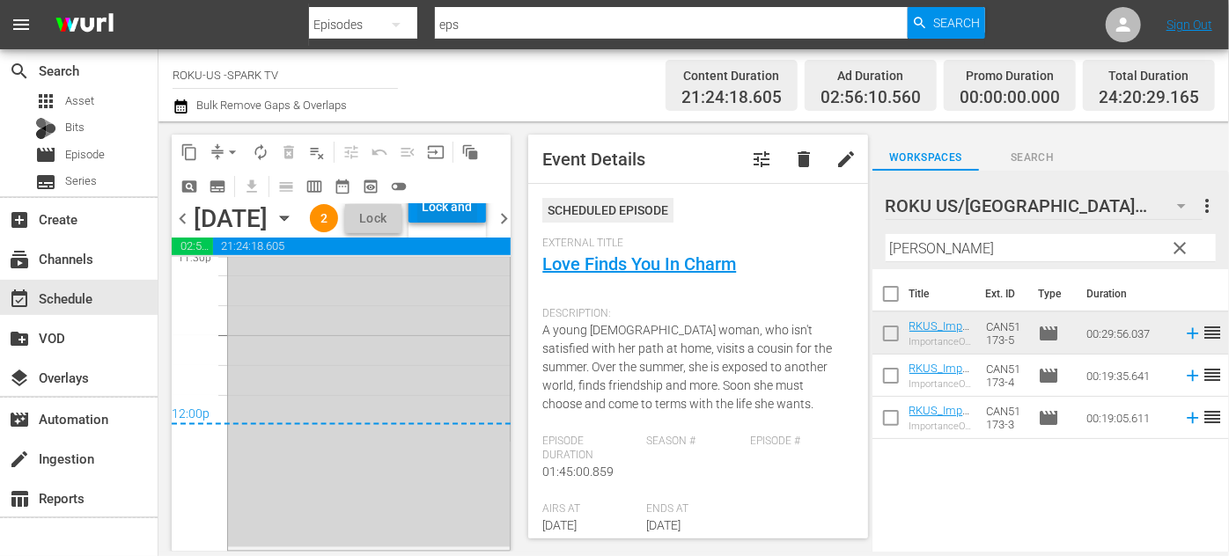
click at [467, 223] on div "Lock and Publish" at bounding box center [447, 207] width 60 height 32
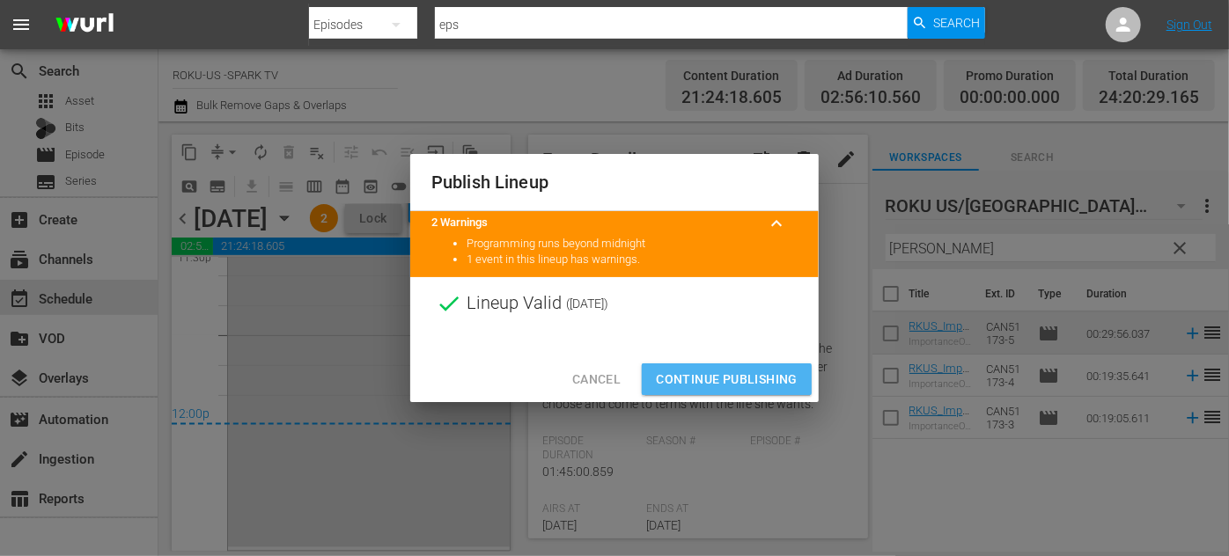
click at [711, 377] on span "Continue Publishing" at bounding box center [727, 380] width 142 height 22
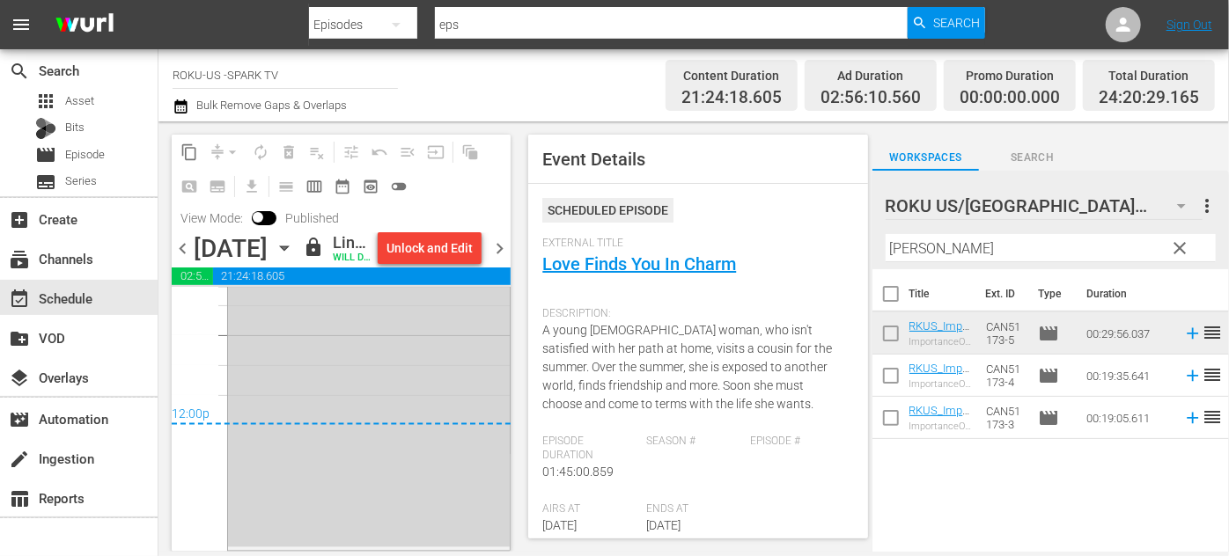
click at [716, 225] on div "Scheduled Episode" at bounding box center [697, 217] width 311 height 39
